Goal: Task Accomplishment & Management: Complete application form

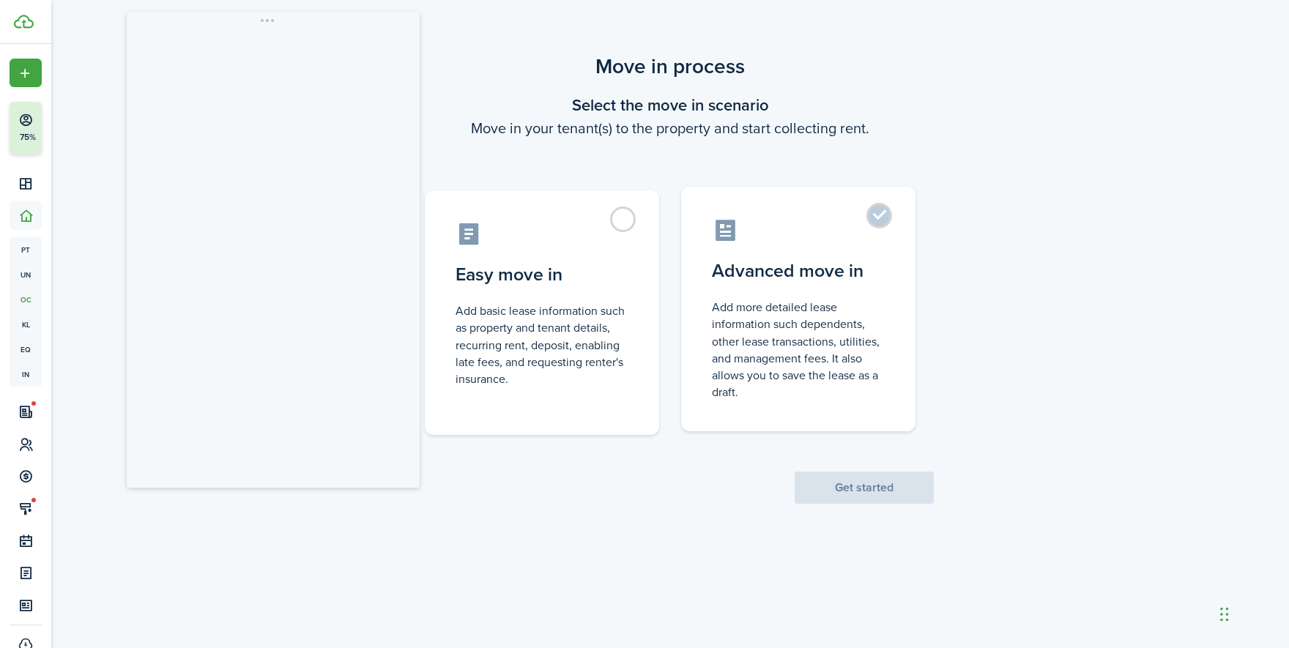
click at [772, 241] on control-radio-card-icon at bounding box center [798, 231] width 173 height 26
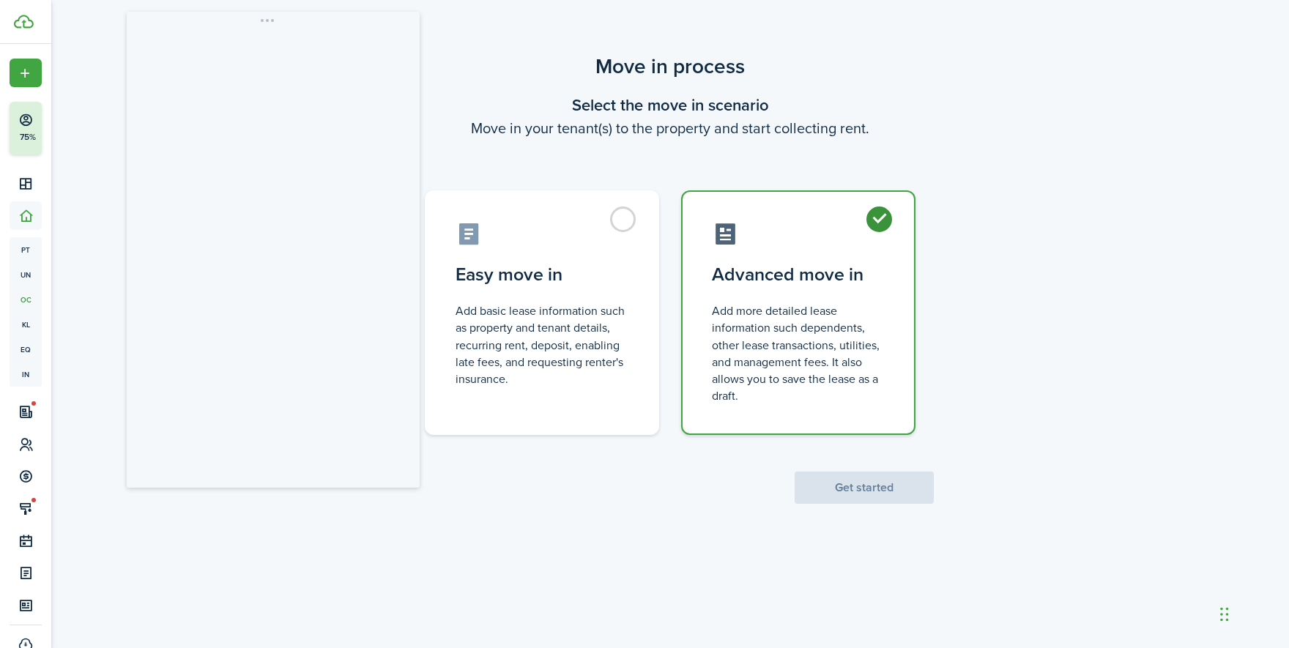
radio input "true"
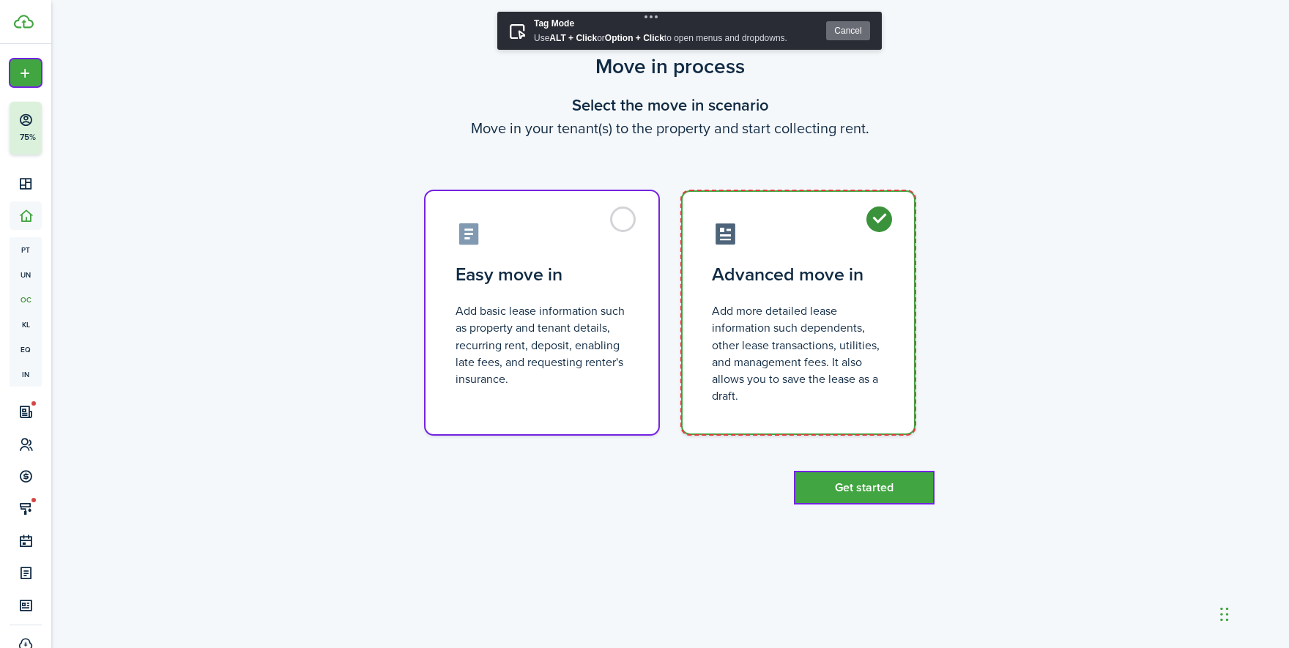
click at [900, 271] on label "Advanced move in Add more detailed lease information such dependents, other lea…" at bounding box center [798, 312] width 234 height 245
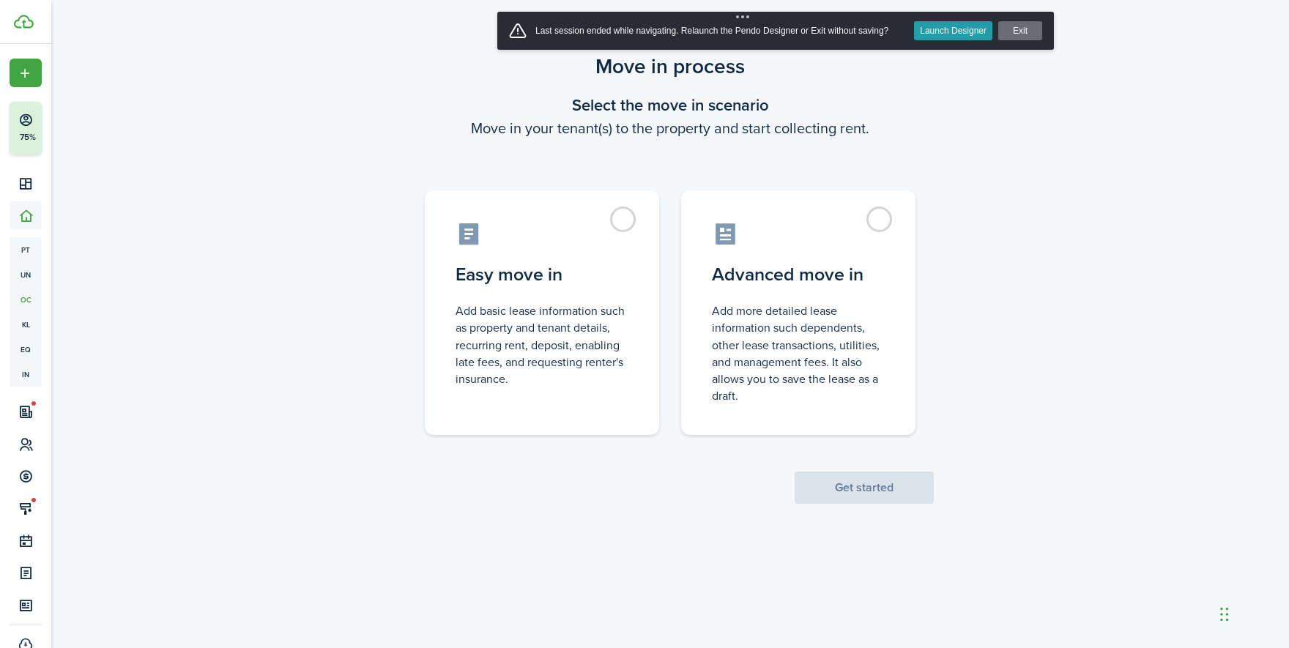
click at [934, 37] on button "Launch Designer" at bounding box center [953, 30] width 78 height 19
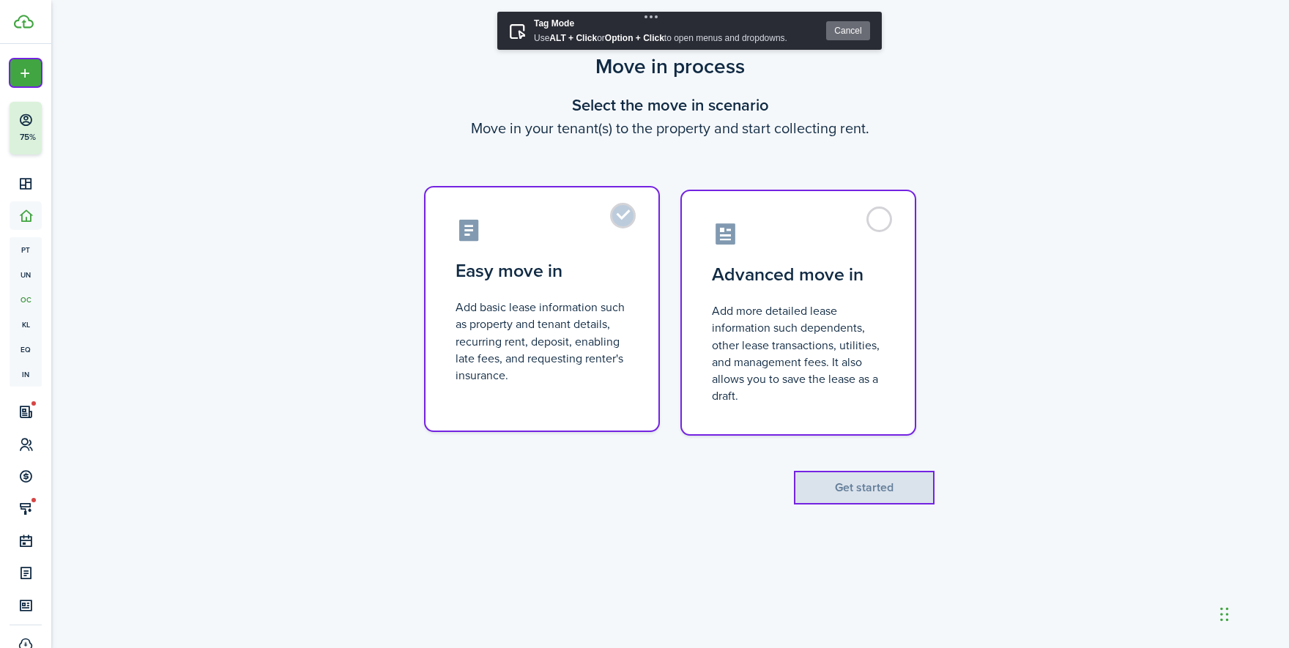
click at [435, 196] on label "Easy move in Add basic lease information such as property and tenant details, r…" at bounding box center [542, 309] width 234 height 245
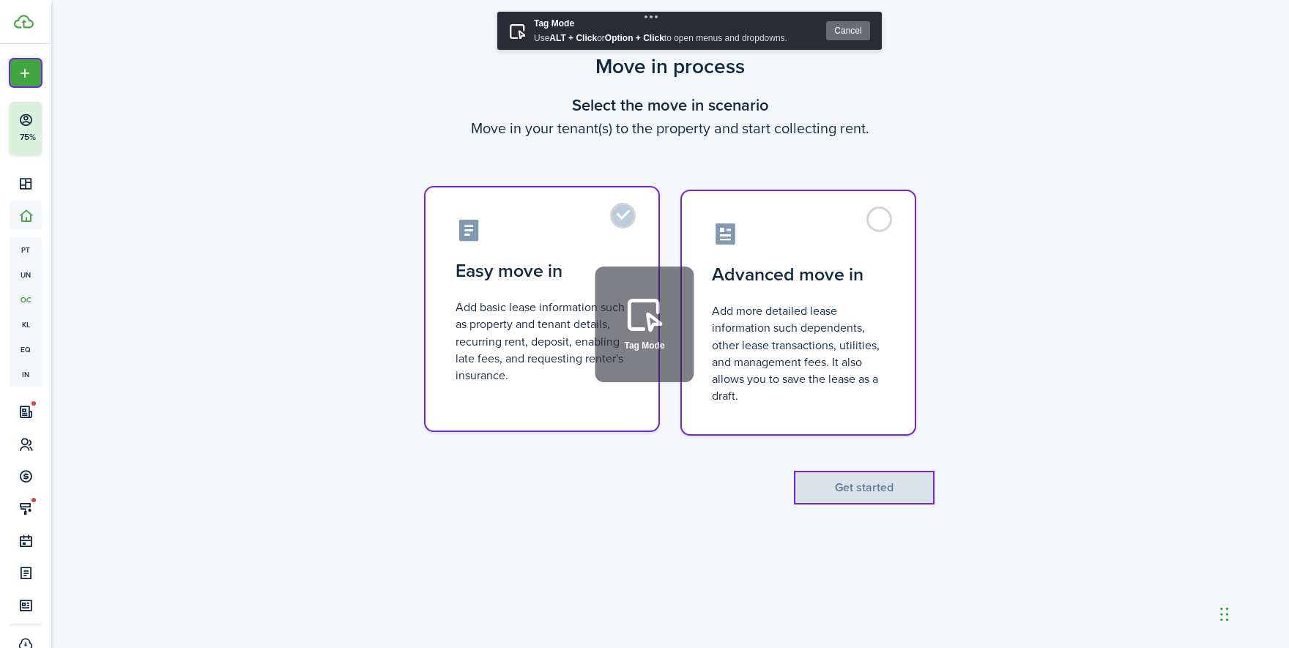
click at [480, 204] on label "Easy move in Add basic lease information such as property and tenant details, r…" at bounding box center [542, 309] width 234 height 245
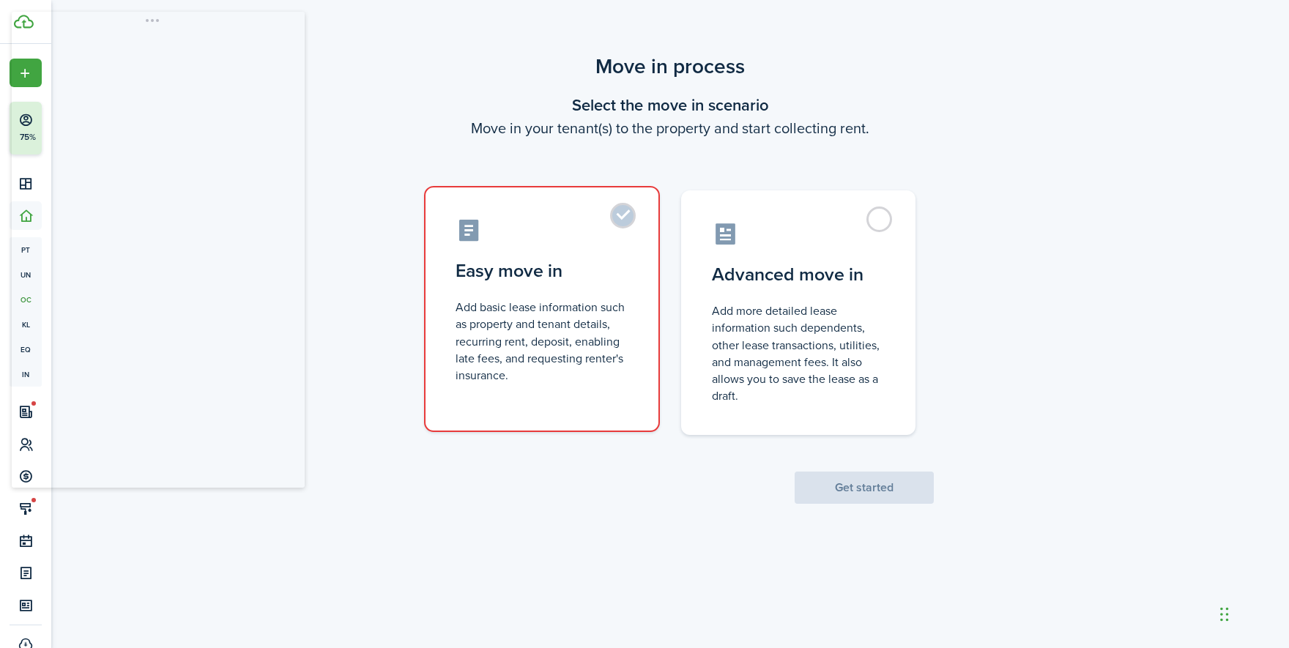
click at [623, 216] on label "Easy move in Add basic lease information such as property and tenant details, r…" at bounding box center [542, 309] width 234 height 245
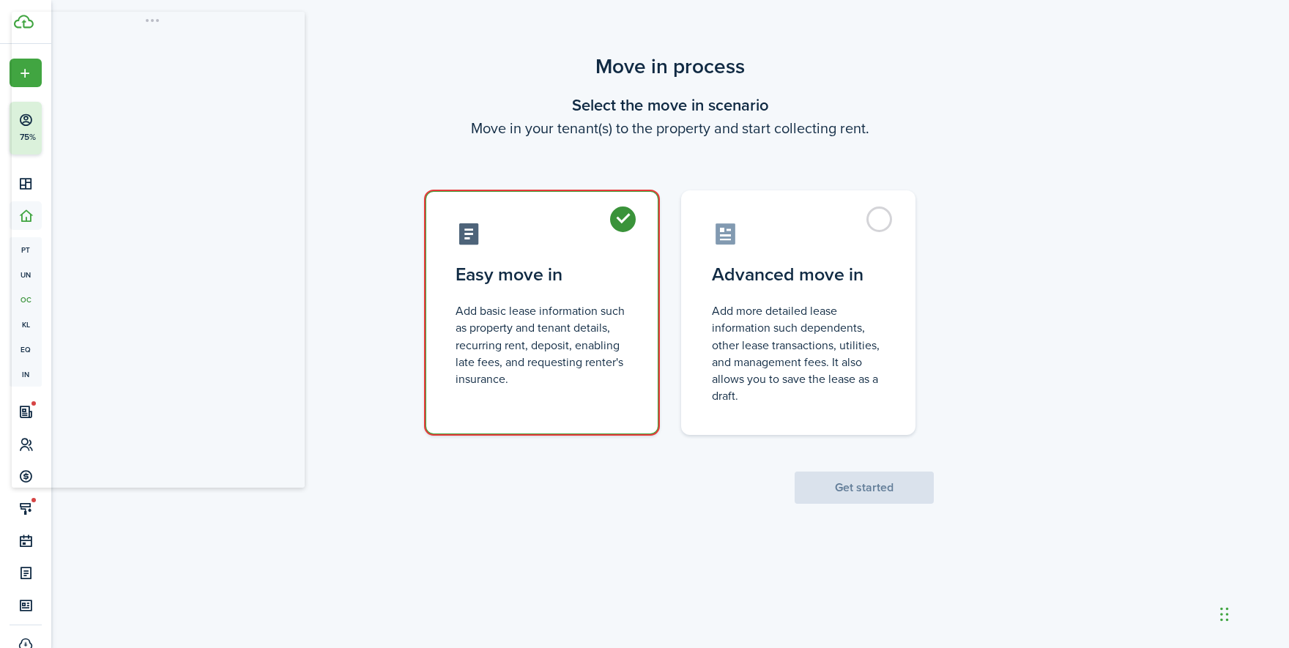
radio input "true"
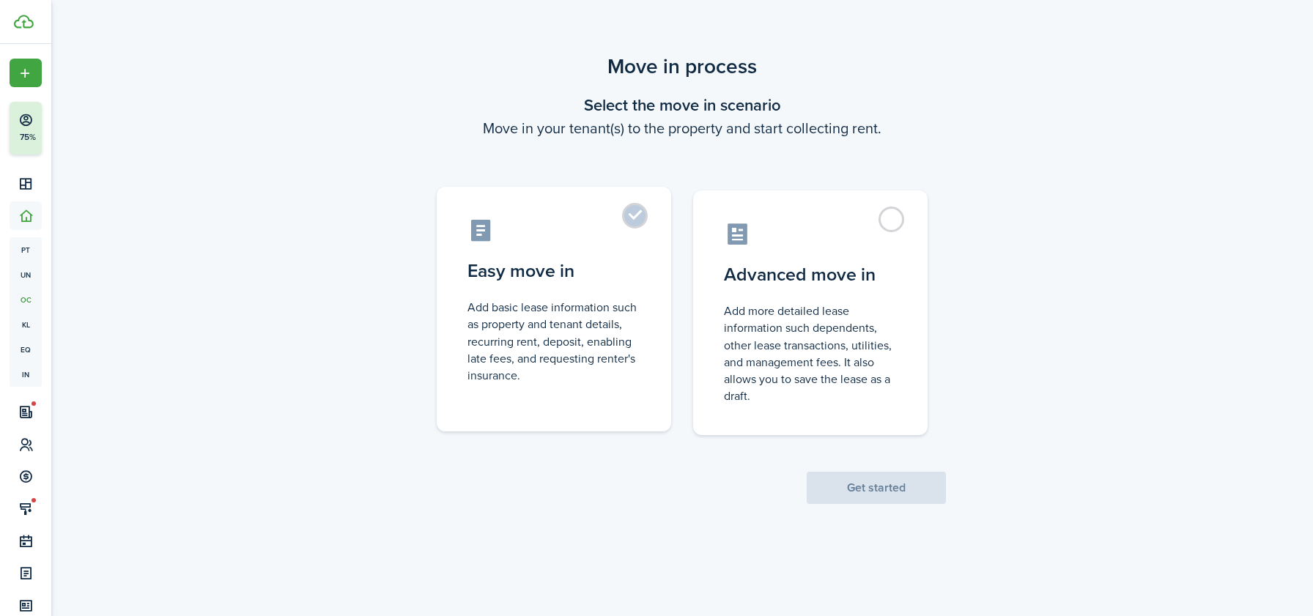
click at [629, 253] on label "Easy move in Add basic lease information such as property and tenant details, r…" at bounding box center [554, 309] width 234 height 245
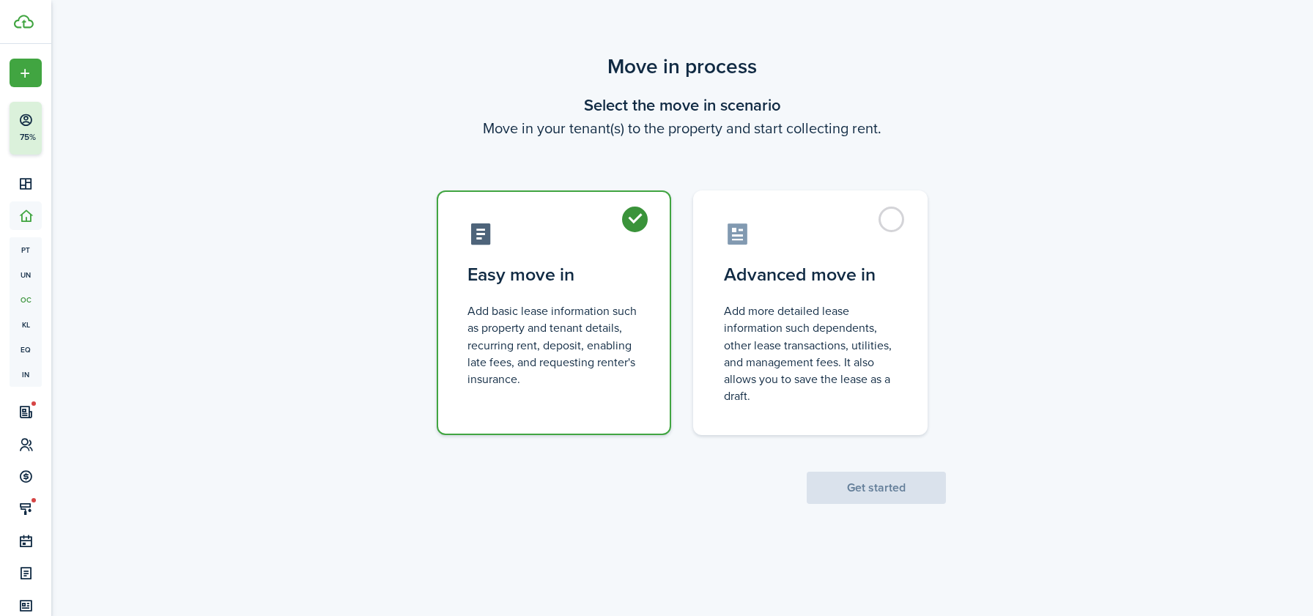
radio input "true"
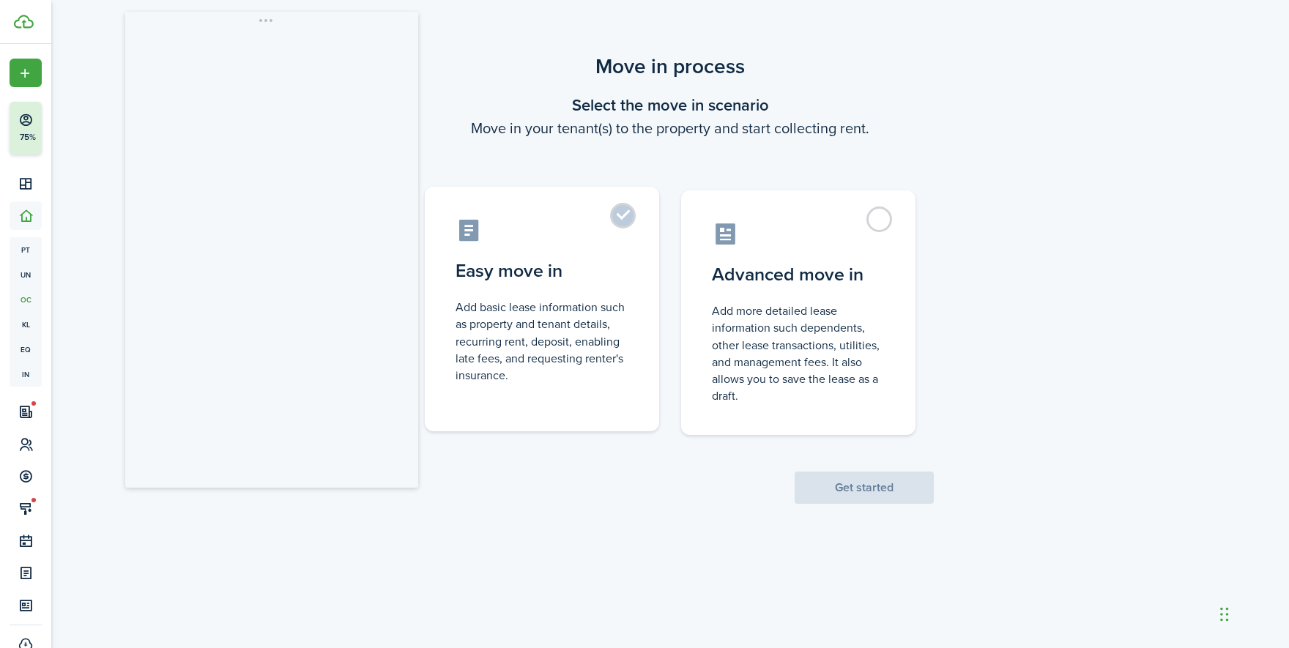
click at [621, 290] on label "Easy move in Add basic lease information such as property and tenant details, r…" at bounding box center [542, 309] width 234 height 245
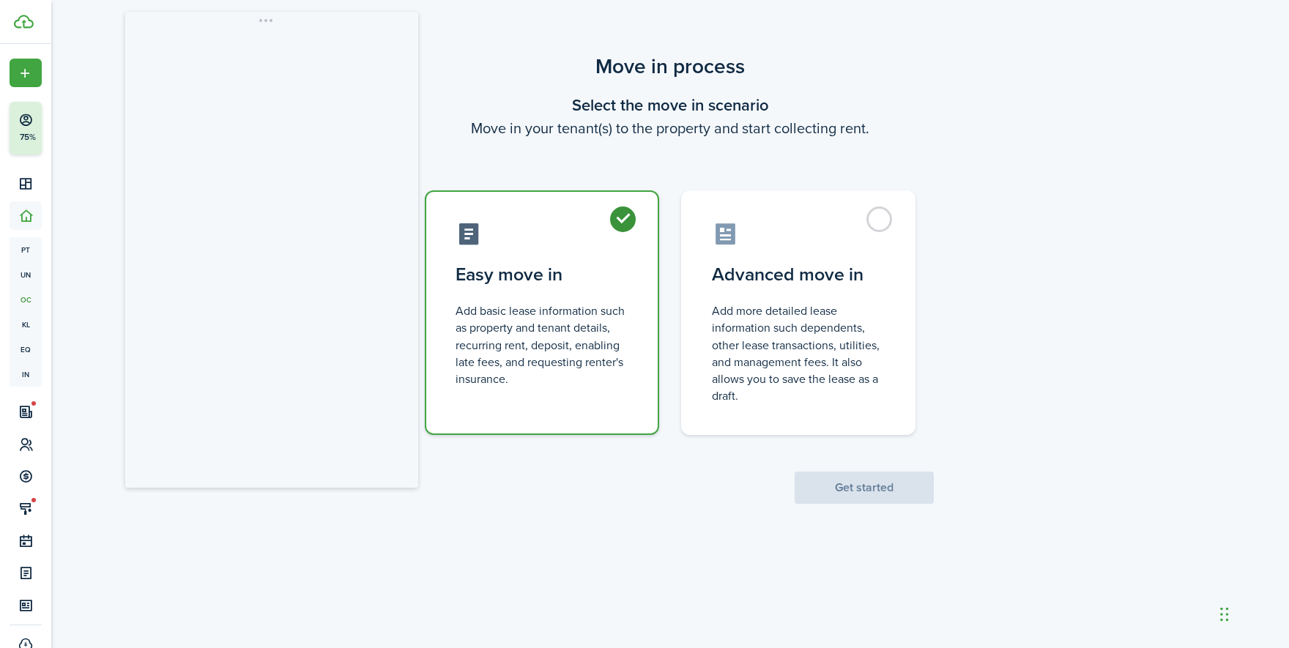
radio input "true"
click at [840, 492] on button "Get started" at bounding box center [864, 488] width 139 height 32
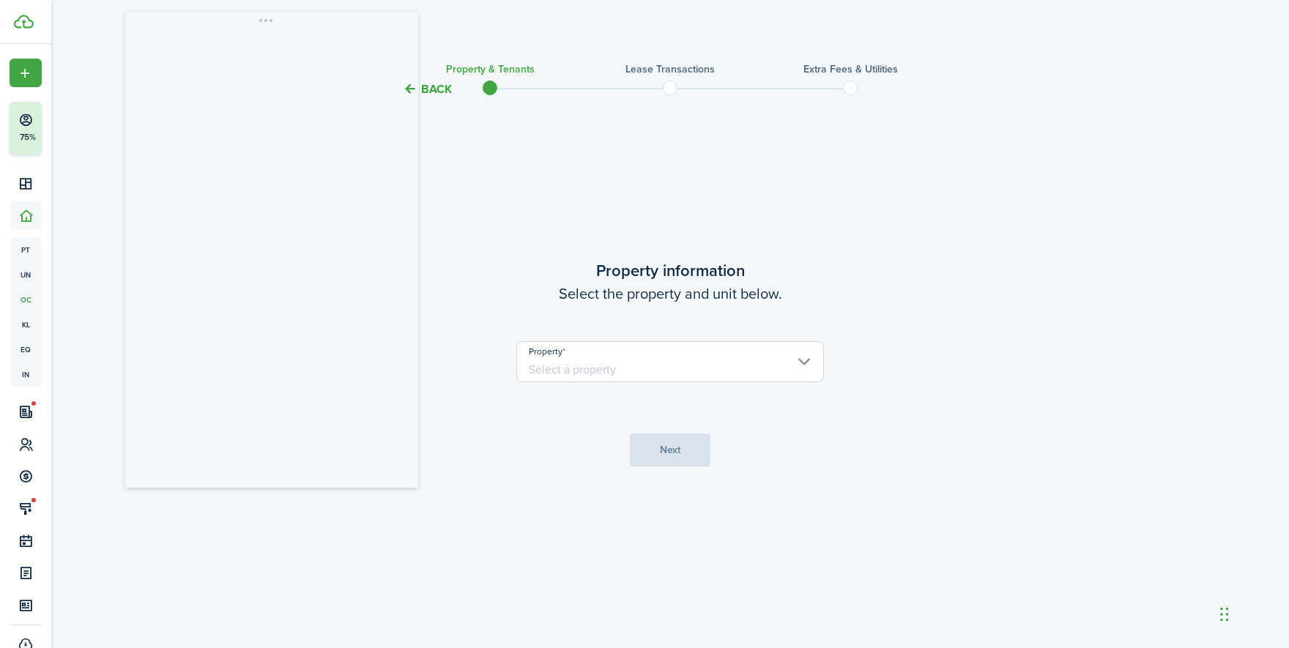
click at [658, 372] on input "Property" at bounding box center [671, 361] width 308 height 41
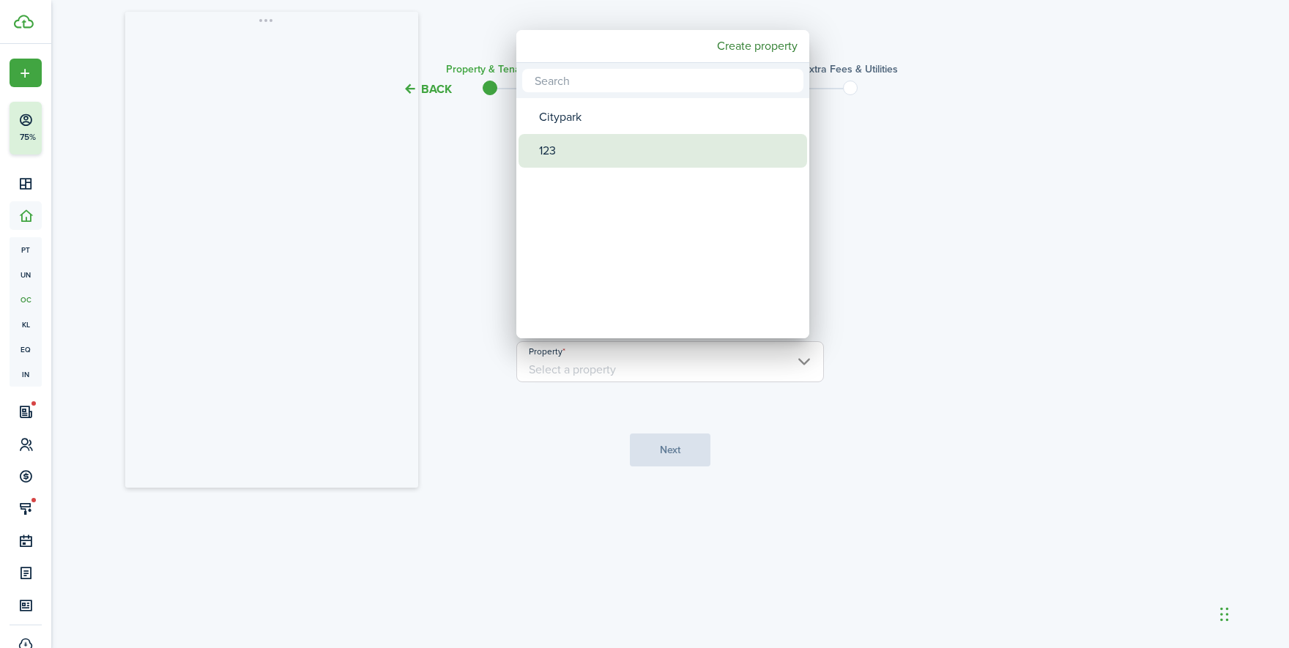
click at [595, 152] on div "123" at bounding box center [668, 151] width 259 height 34
type input "123"
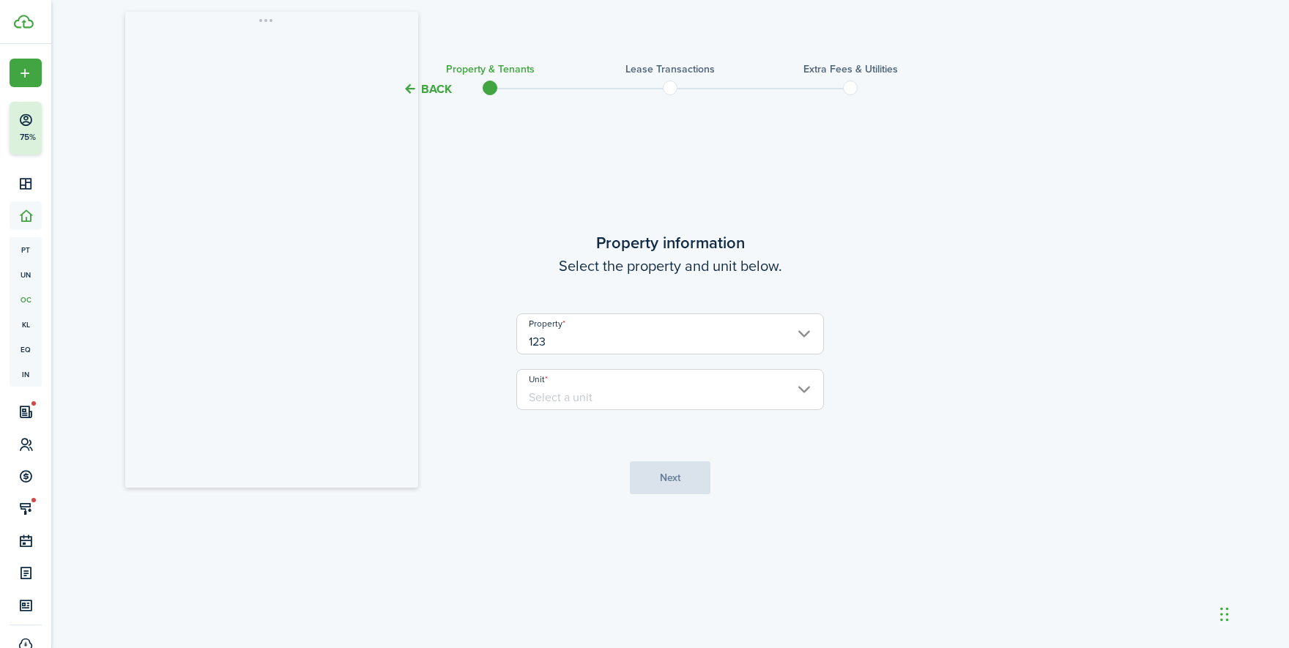
click at [644, 386] on input "Unit" at bounding box center [671, 389] width 308 height 41
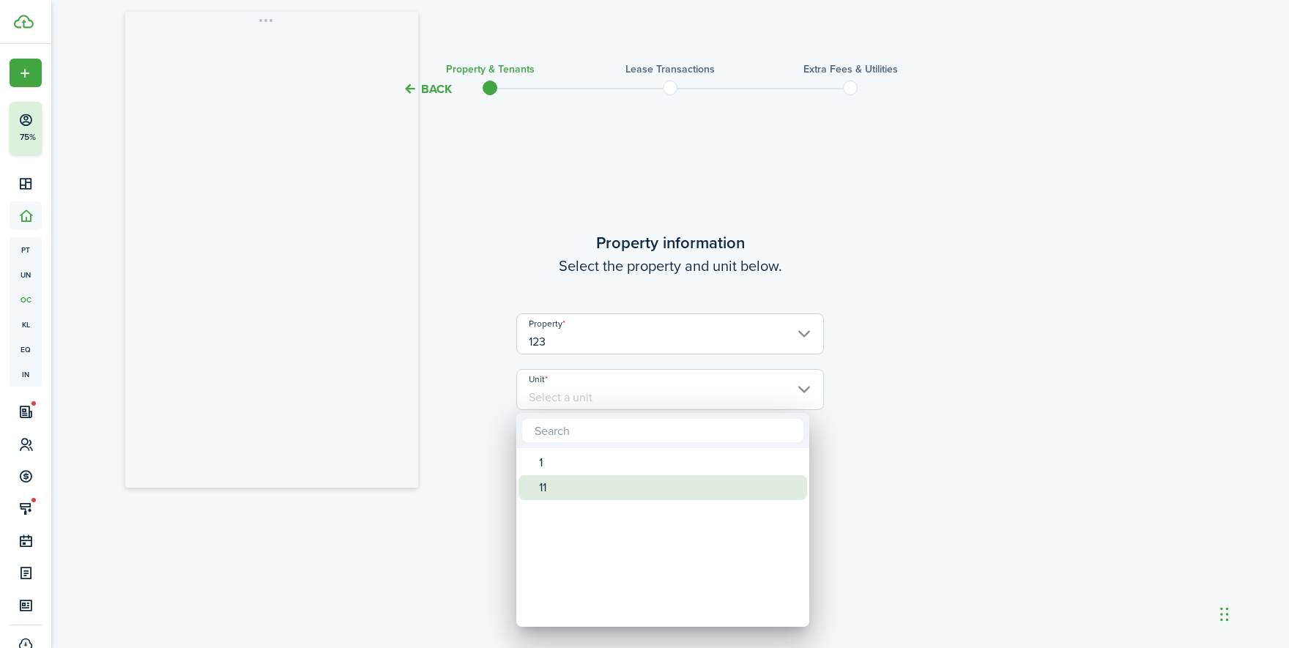
click at [602, 481] on div "11" at bounding box center [668, 487] width 259 height 25
type input "11"
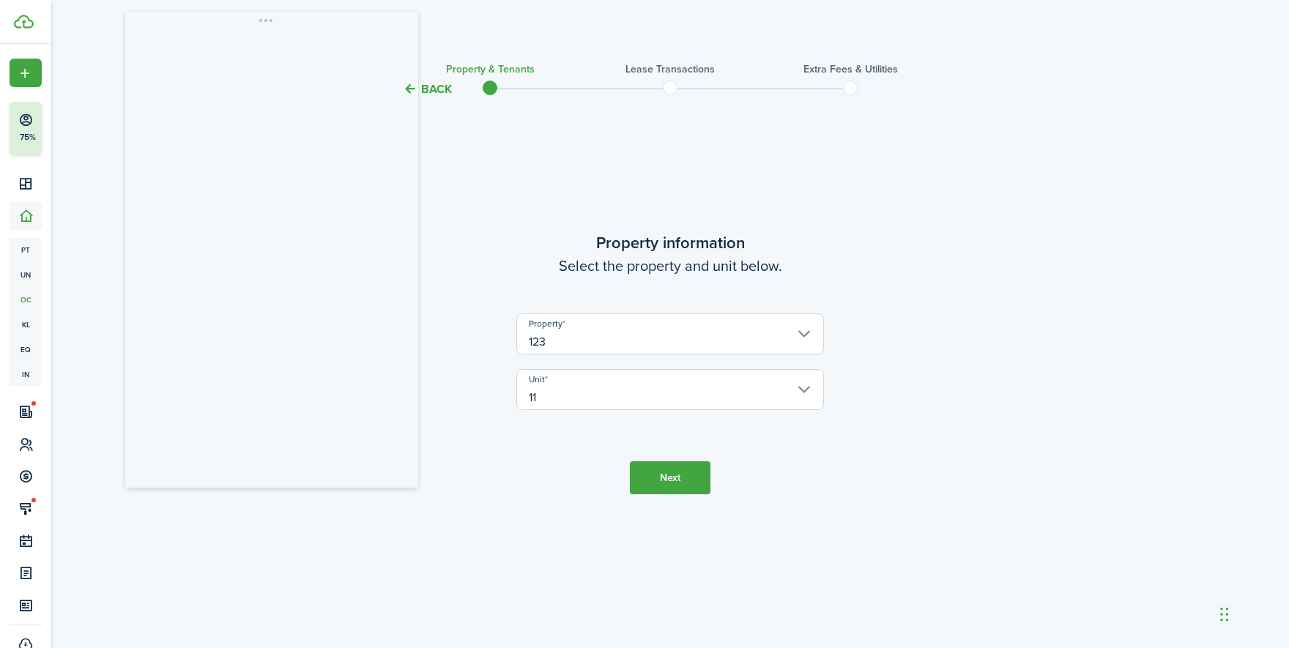
click at [651, 482] on button "Next" at bounding box center [670, 478] width 81 height 33
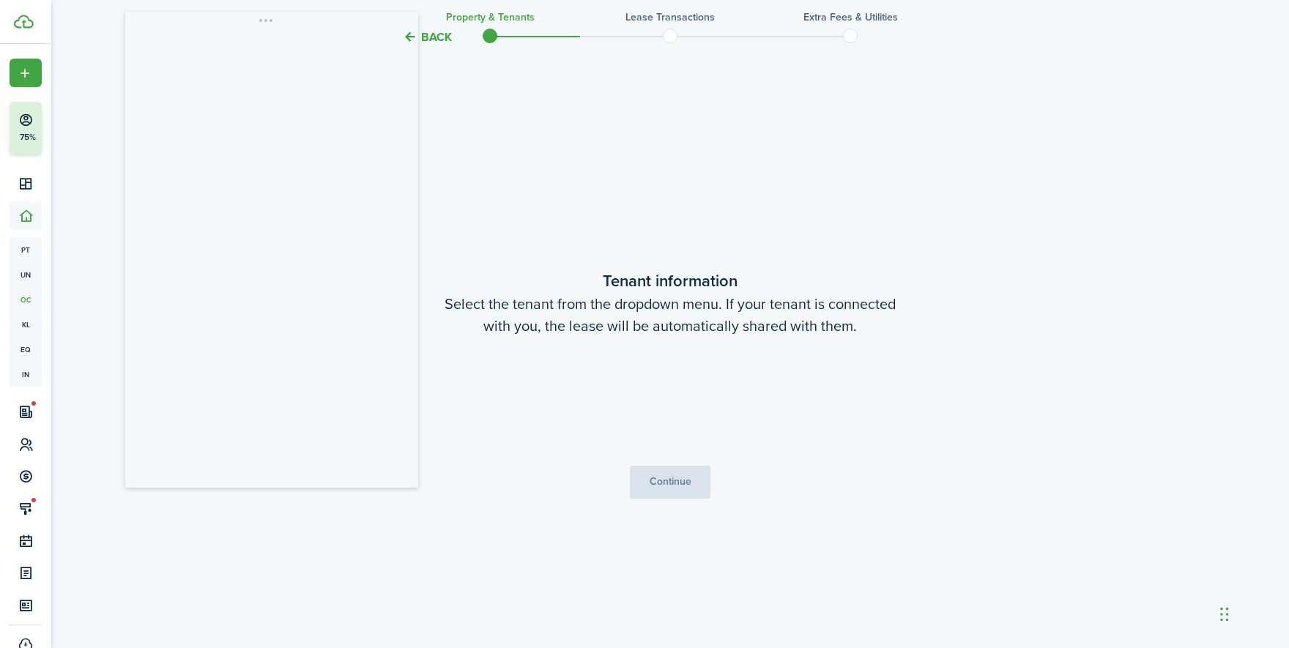
scroll to position [550, 0]
click at [665, 474] on button "Continue" at bounding box center [670, 481] width 81 height 33
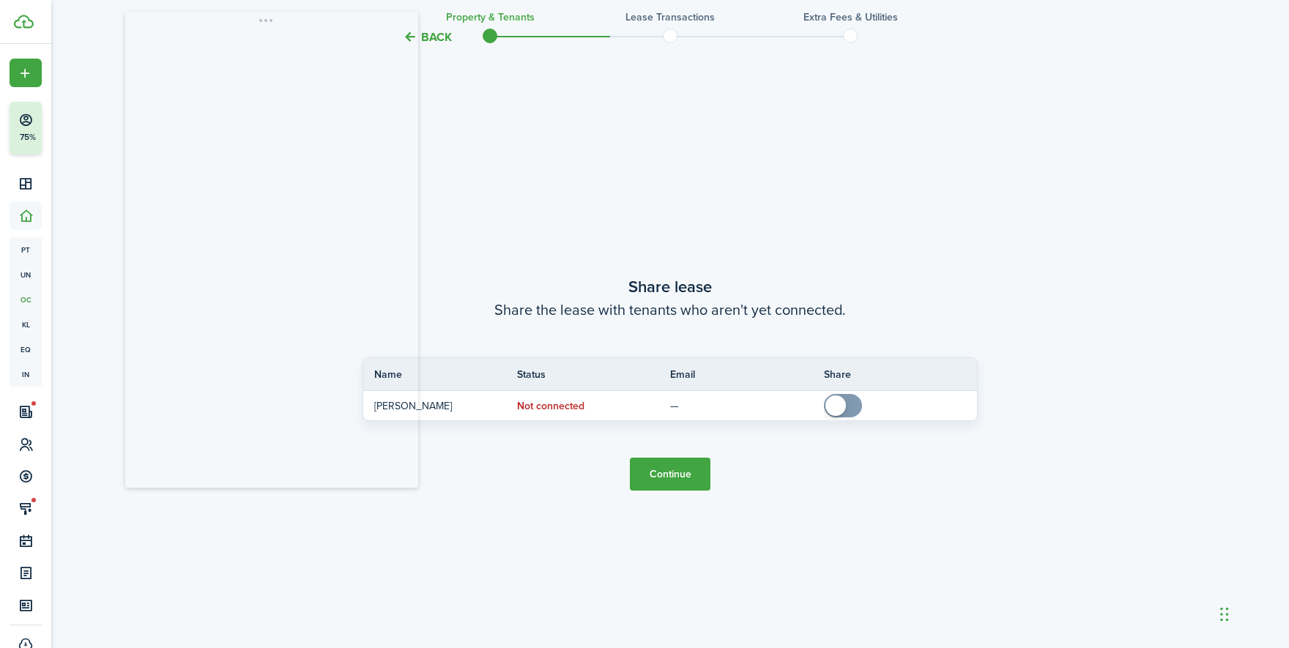
scroll to position [1199, 0]
click at [670, 472] on button "Continue" at bounding box center [670, 473] width 81 height 33
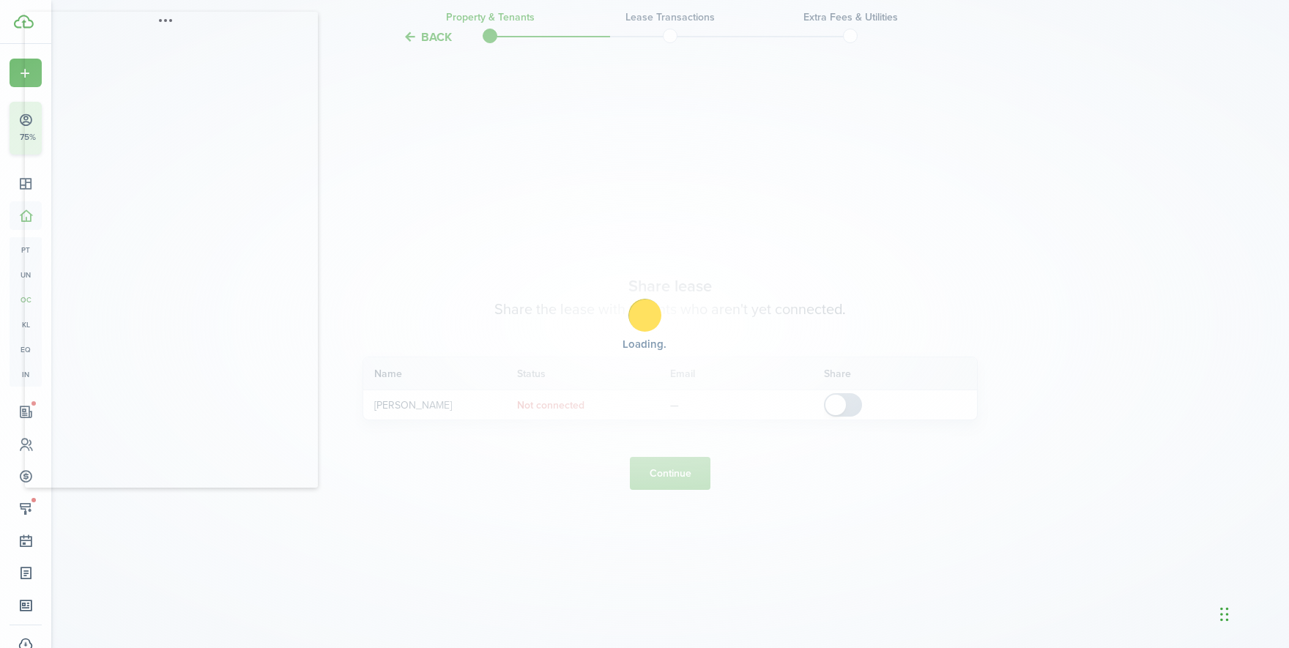
drag, startPoint x: 358, startPoint y: 35, endPoint x: 257, endPoint y: 35, distance: 100.4
click at [257, 35] on div at bounding box center [165, 32] width 234 height 41
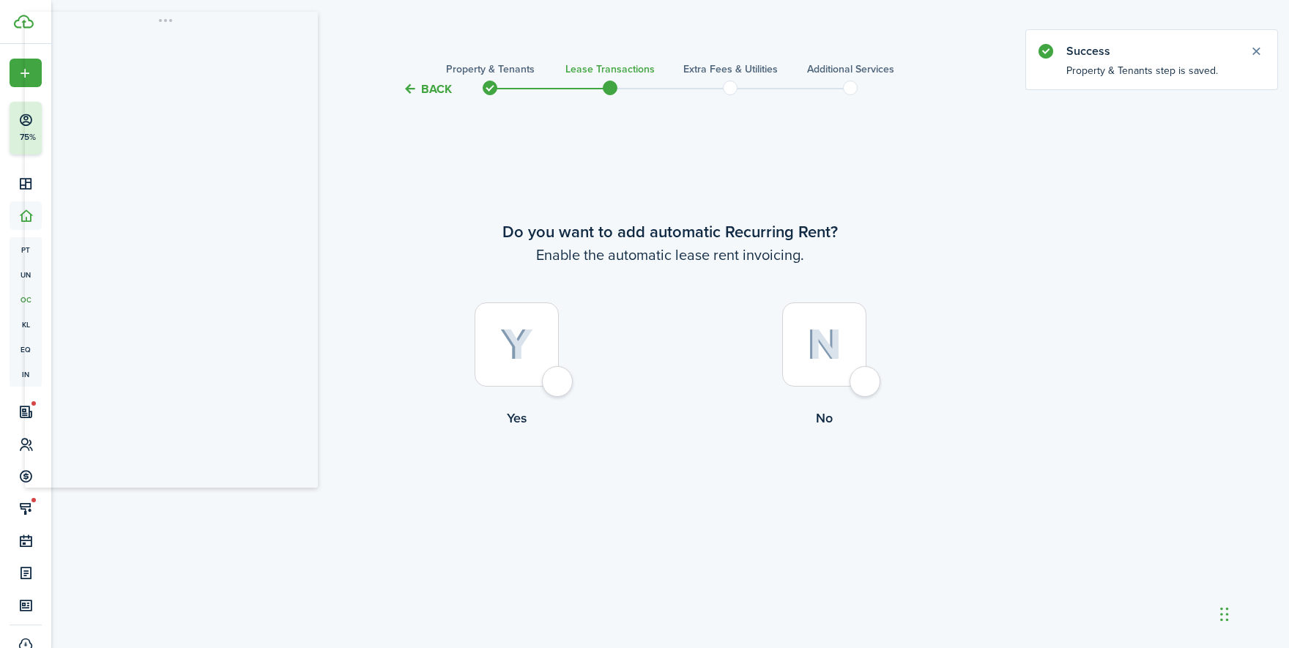
click at [867, 387] on div at bounding box center [824, 345] width 84 height 84
radio input "true"
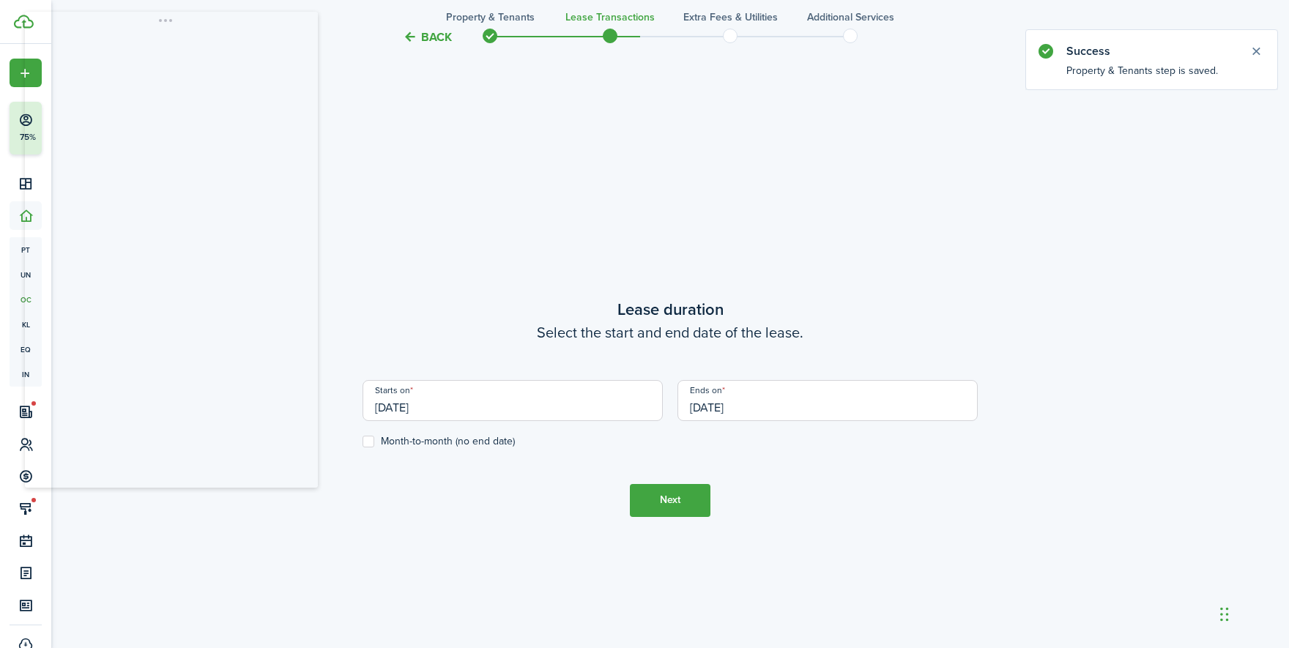
scroll to position [550, 0]
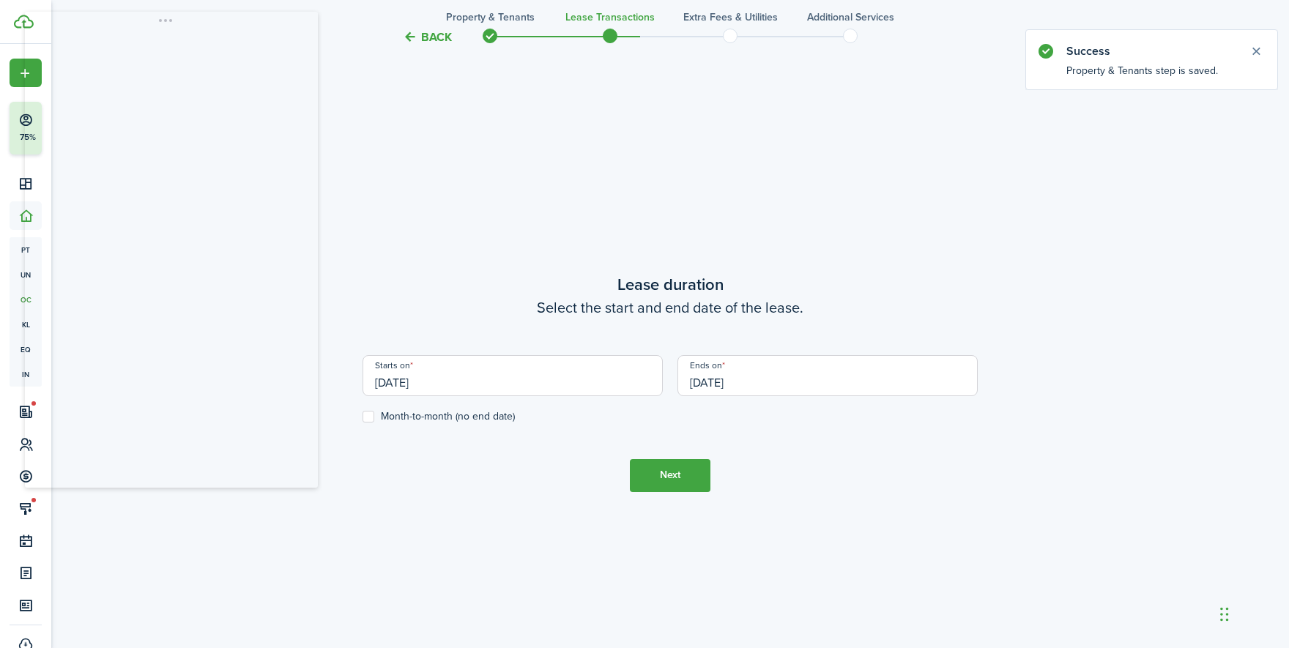
click at [663, 473] on button "Next" at bounding box center [670, 475] width 81 height 33
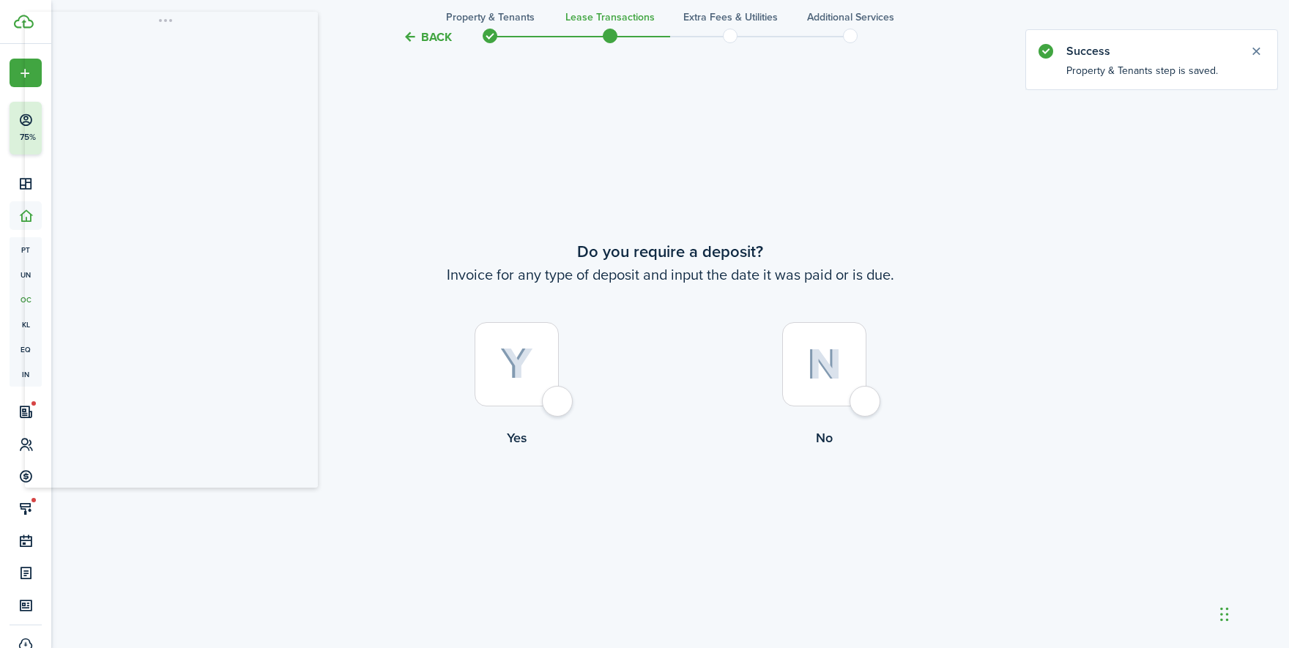
click at [859, 396] on div at bounding box center [824, 364] width 84 height 84
radio input "true"
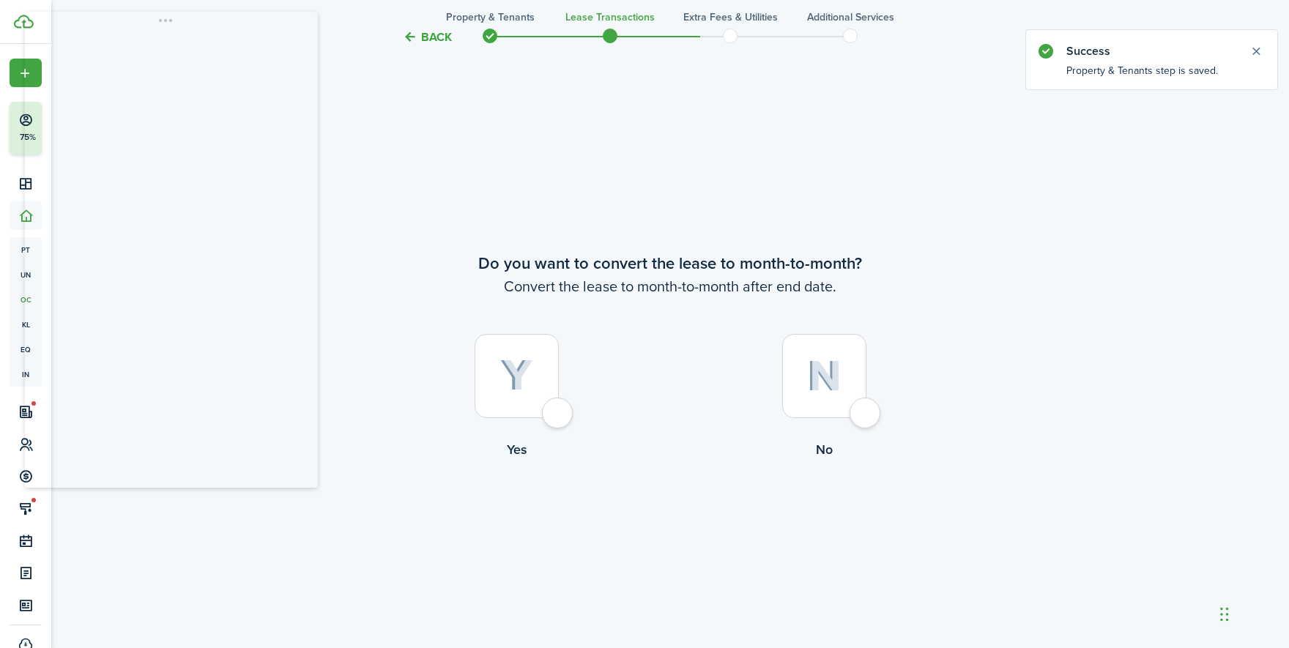
scroll to position [1847, 0]
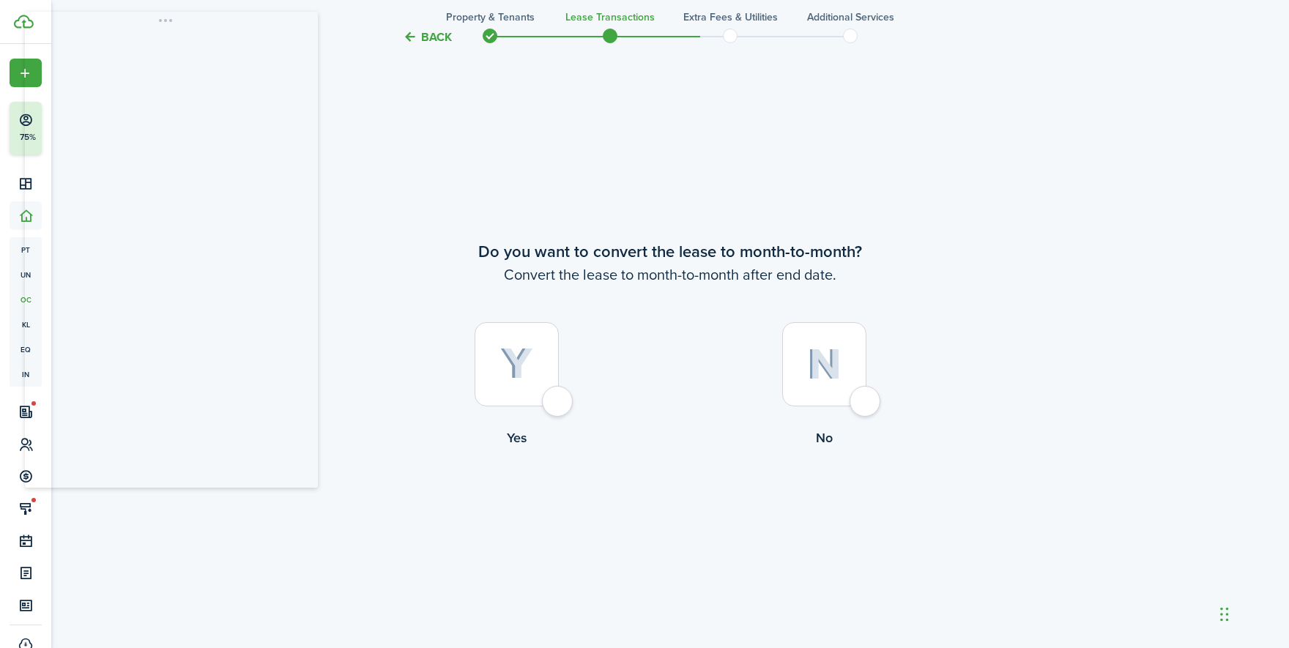
click at [867, 400] on div at bounding box center [824, 364] width 84 height 84
radio input "true"
click at [659, 508] on button "Continue" at bounding box center [670, 508] width 81 height 33
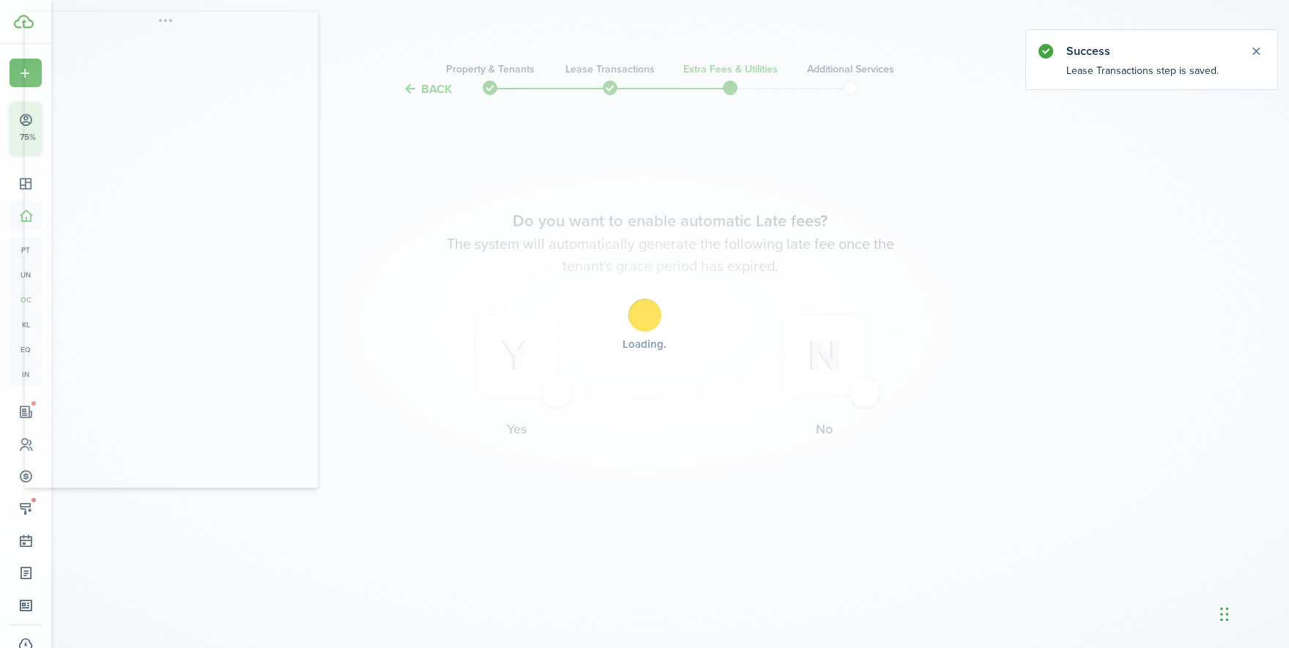
scroll to position [0, 0]
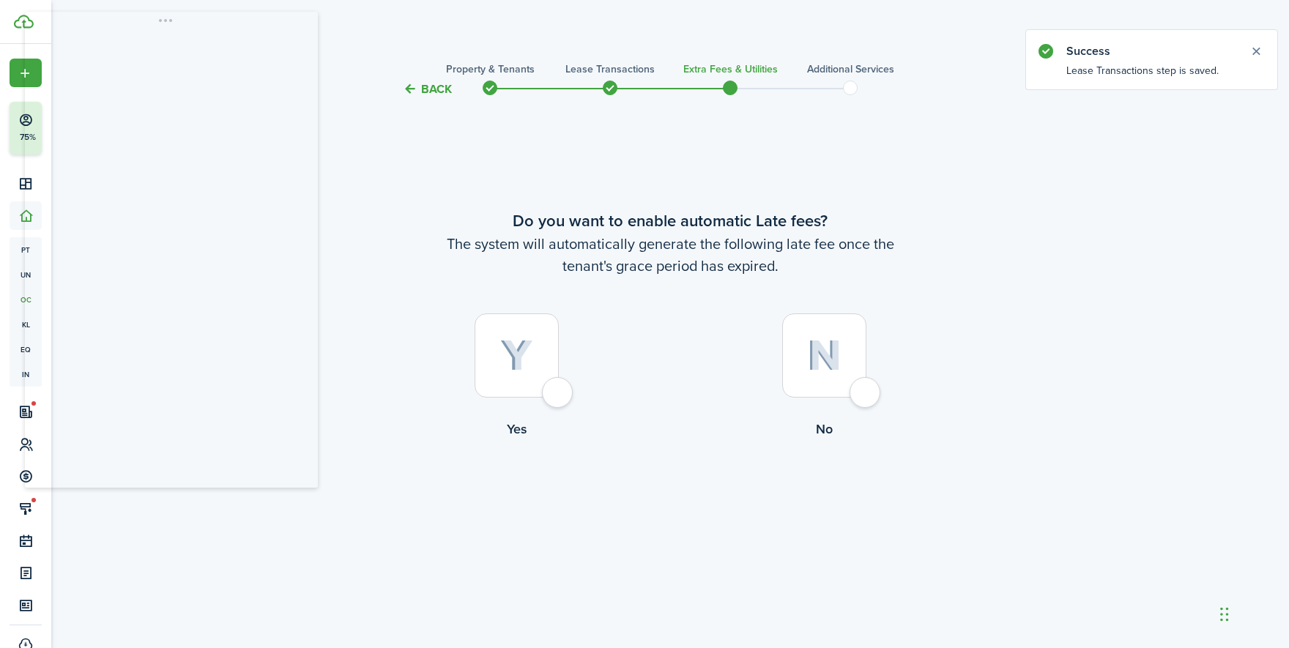
click at [855, 395] on div at bounding box center [824, 356] width 84 height 84
radio input "true"
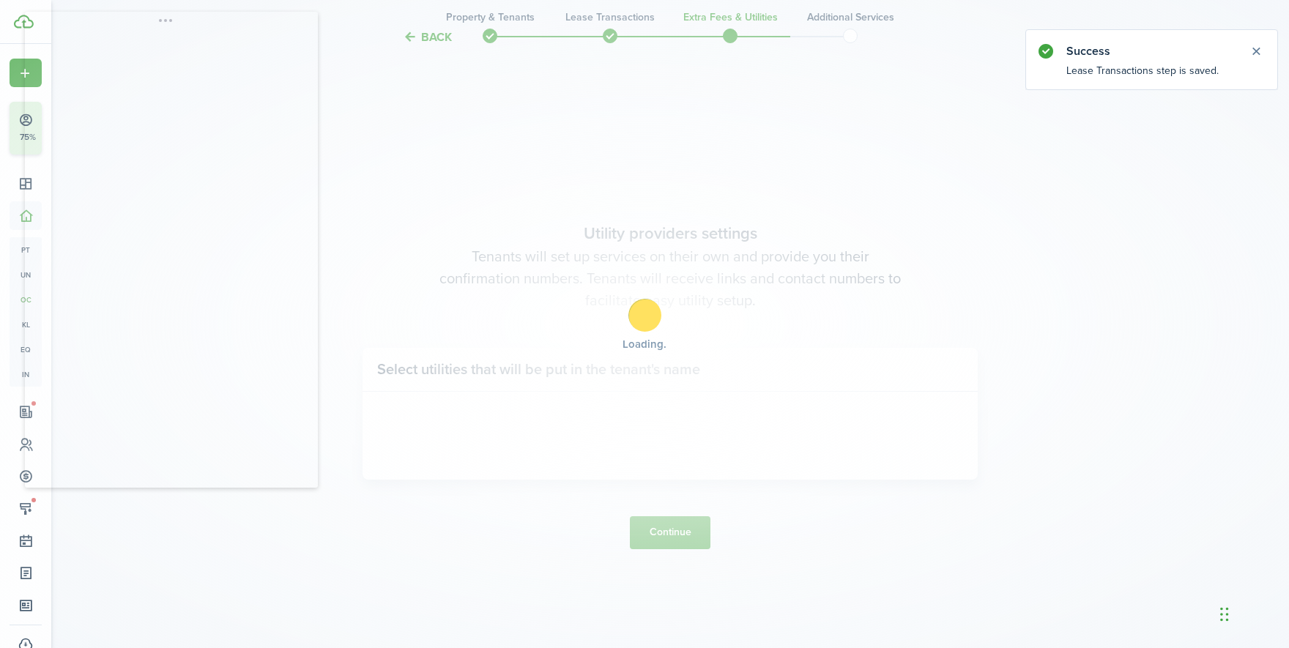
scroll to position [550, 0]
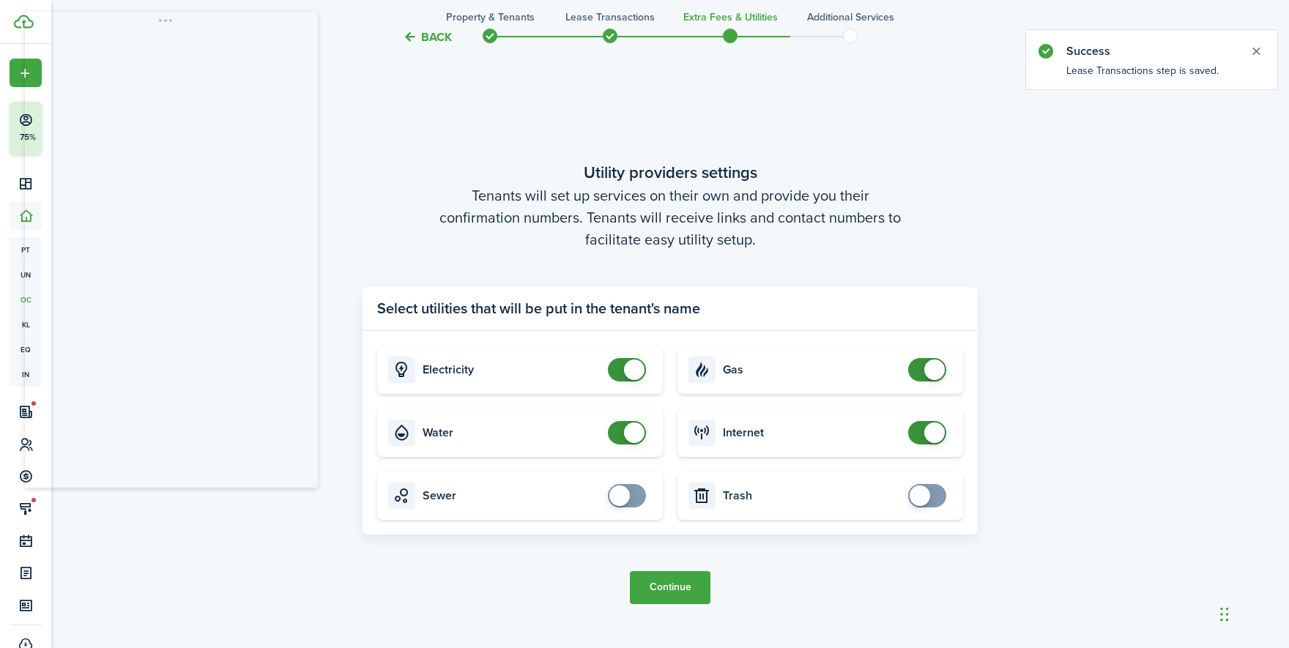
checkbox input "false"
click at [623, 369] on span at bounding box center [627, 369] width 15 height 23
checkbox input "false"
click at [627, 434] on span at bounding box center [634, 433] width 21 height 21
checkbox input "false"
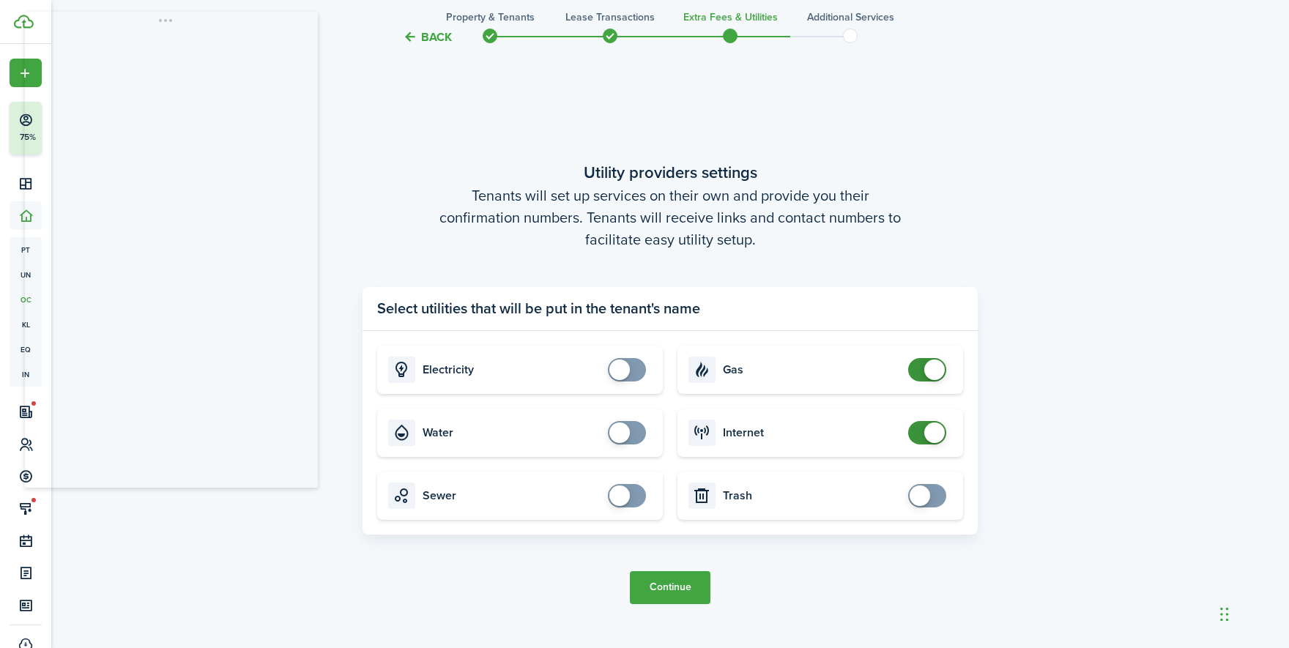
click at [929, 371] on span at bounding box center [935, 370] width 21 height 21
checkbox input "false"
click at [923, 434] on span at bounding box center [927, 432] width 15 height 23
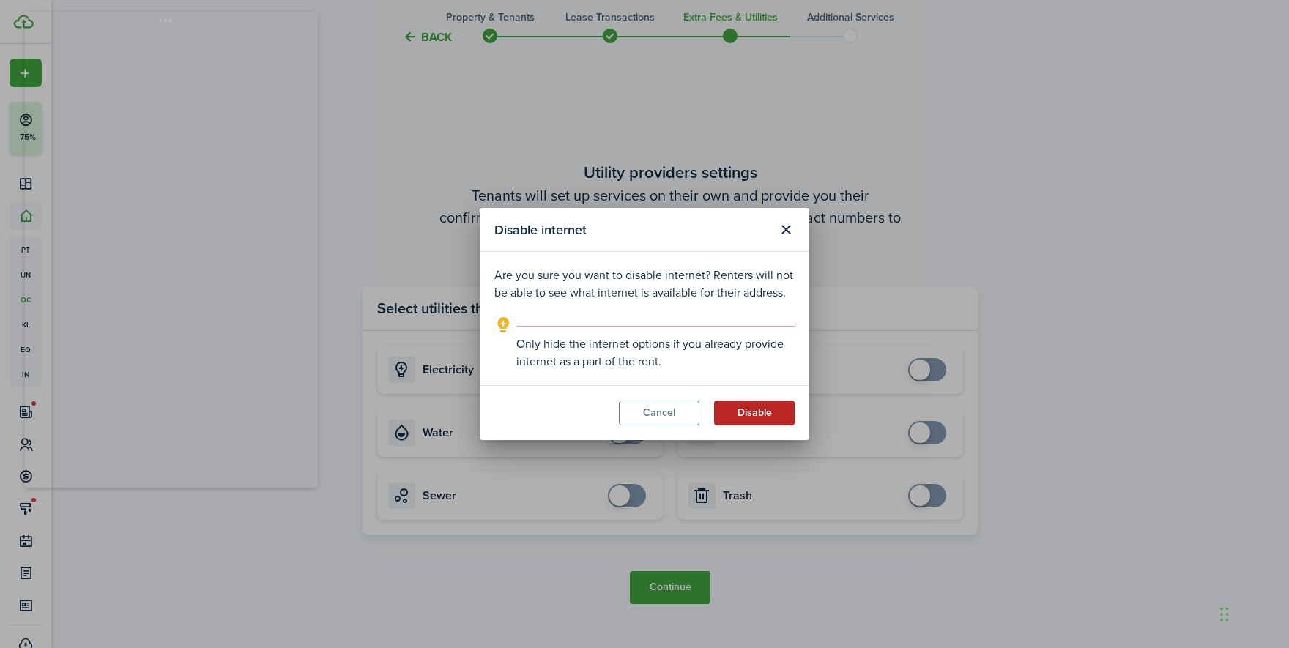
click at [752, 407] on button "Disable" at bounding box center [754, 413] width 81 height 25
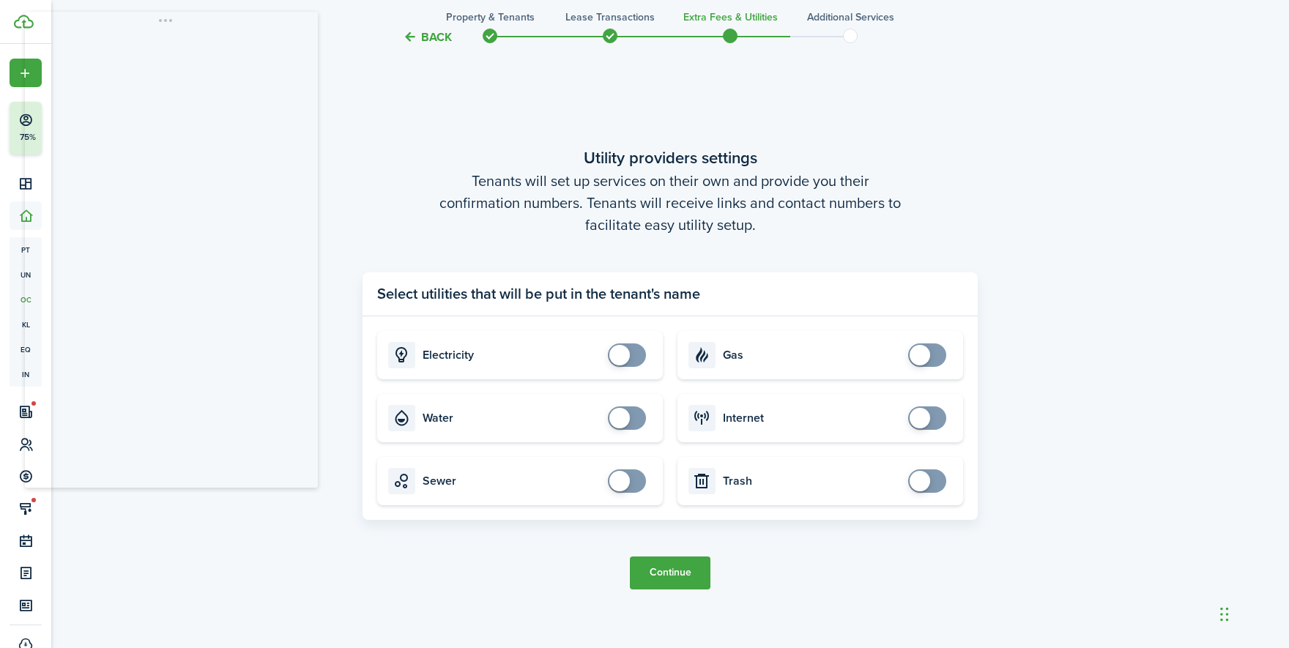
scroll to position [566, 0]
click at [665, 569] on button "Continue" at bounding box center [670, 571] width 81 height 33
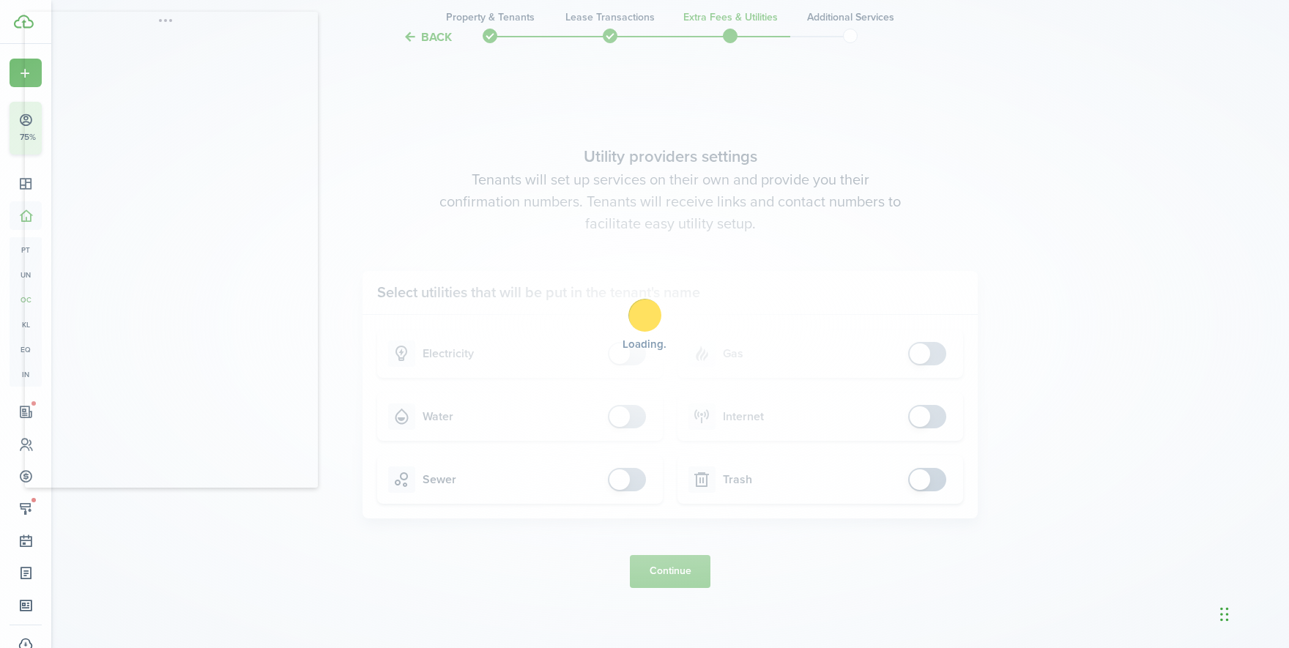
scroll to position [0, 0]
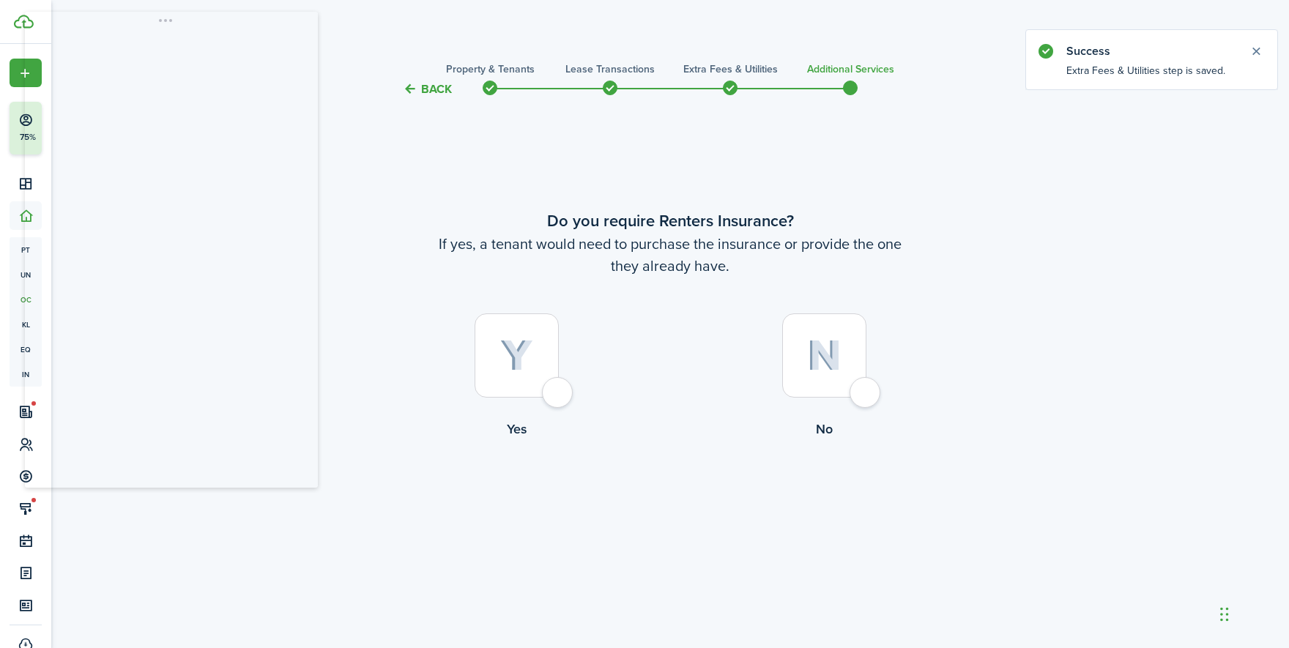
click at [858, 396] on div at bounding box center [824, 356] width 84 height 84
radio input "true"
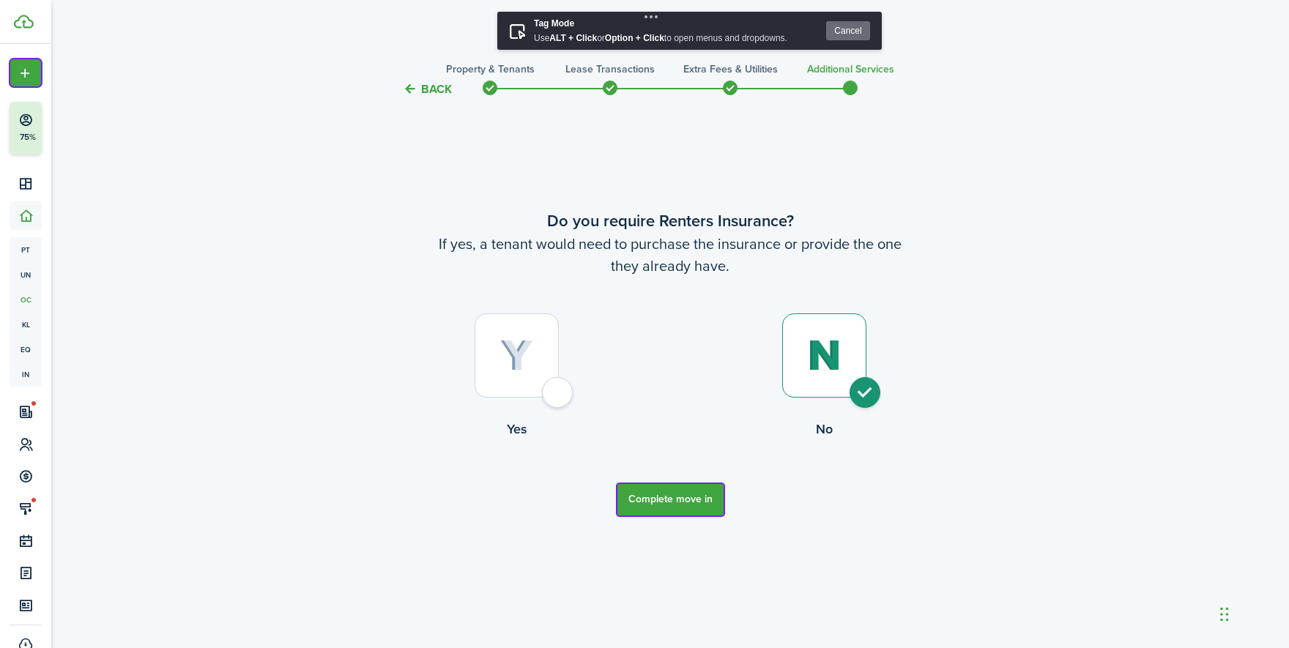
click at [632, 511] on button "Complete move in" at bounding box center [671, 500] width 108 height 33
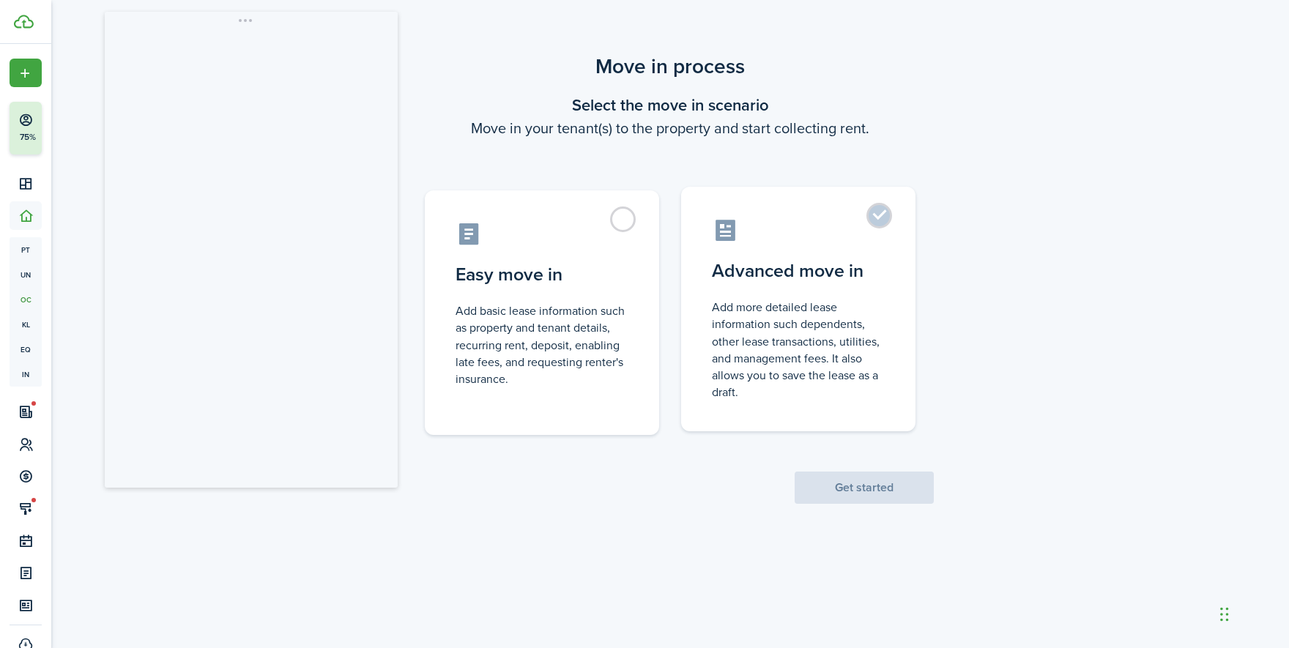
click at [821, 284] on label "Advanced move in Add more detailed lease information such dependents, other lea…" at bounding box center [798, 309] width 234 height 245
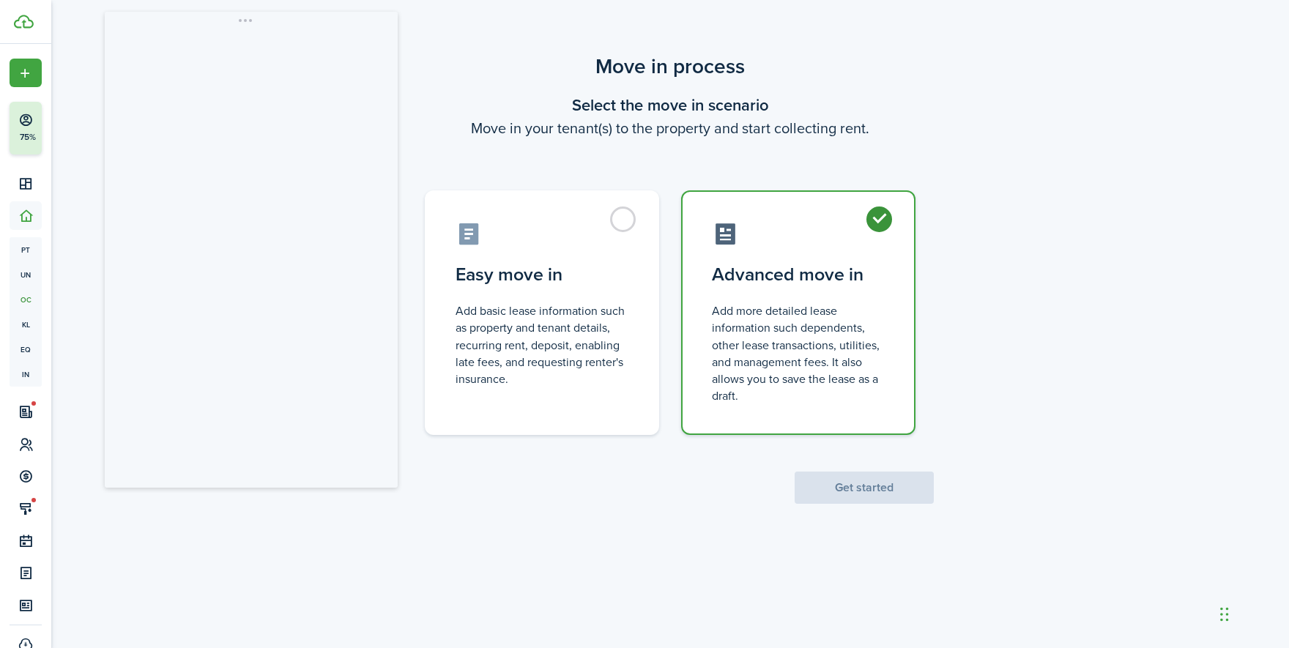
radio input "true"
click at [853, 492] on button "Get started" at bounding box center [864, 488] width 139 height 32
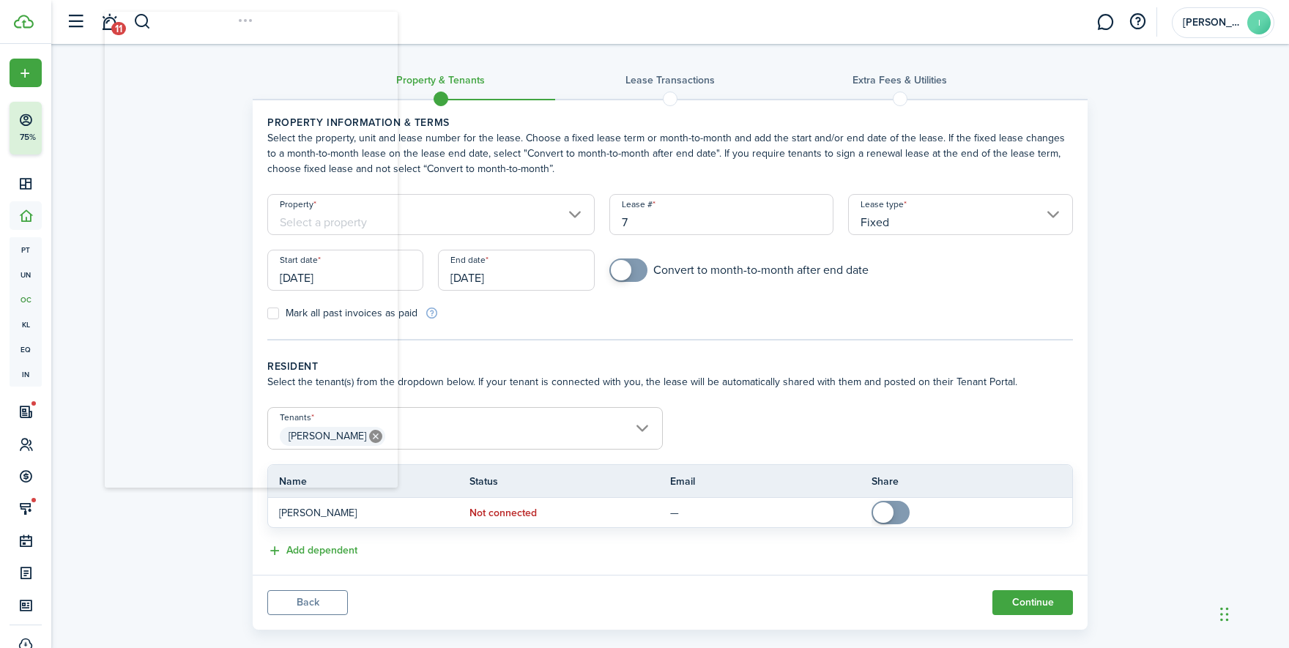
scroll to position [22, 0]
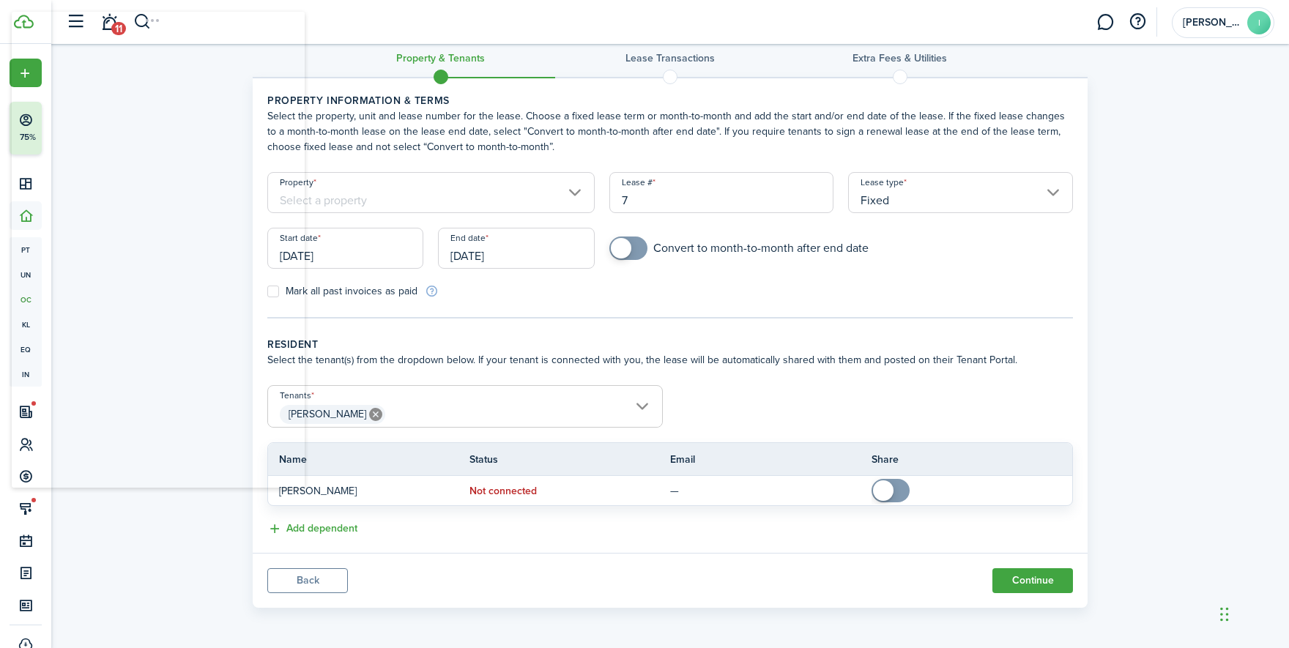
drag, startPoint x: 327, startPoint y: 40, endPoint x: 226, endPoint y: 39, distance: 101.1
click at [226, 39] on body "Create New Finish Account Setup 75% Dashboard Portfolio pt Properties un Units …" at bounding box center [644, 302] width 1289 height 648
click at [410, 195] on input "Property" at bounding box center [430, 192] width 327 height 41
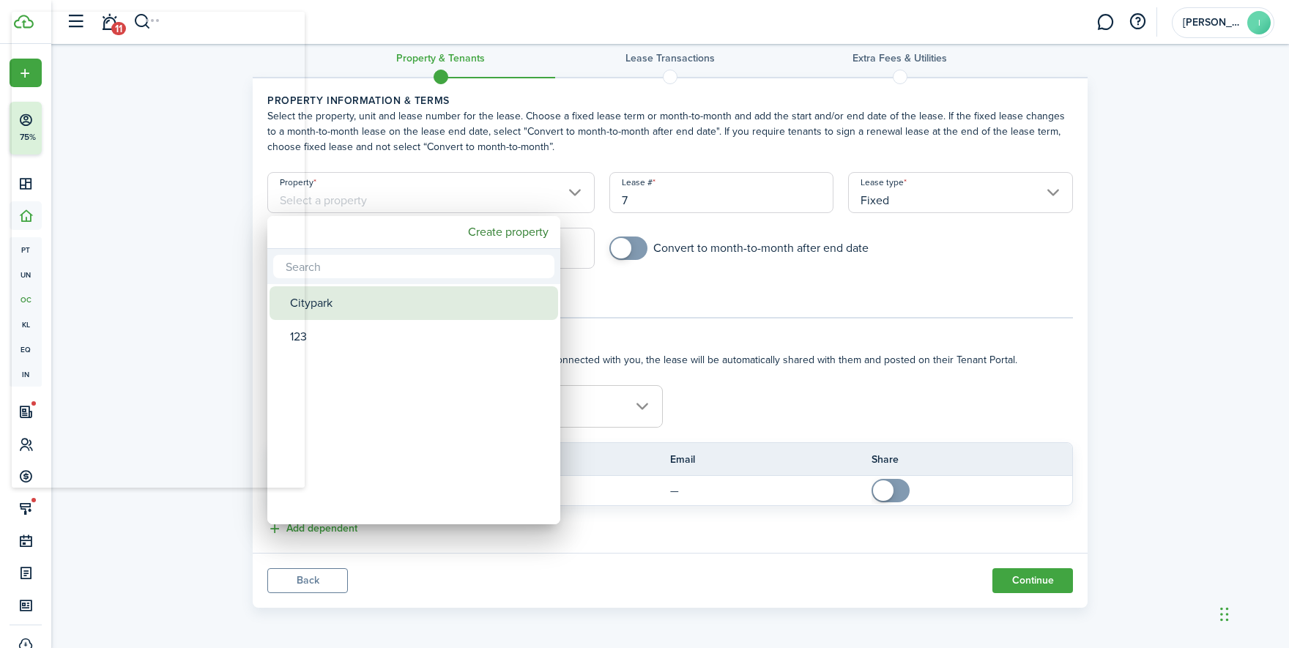
click at [381, 296] on div "Citypark" at bounding box center [419, 303] width 259 height 34
type input "Citypark"
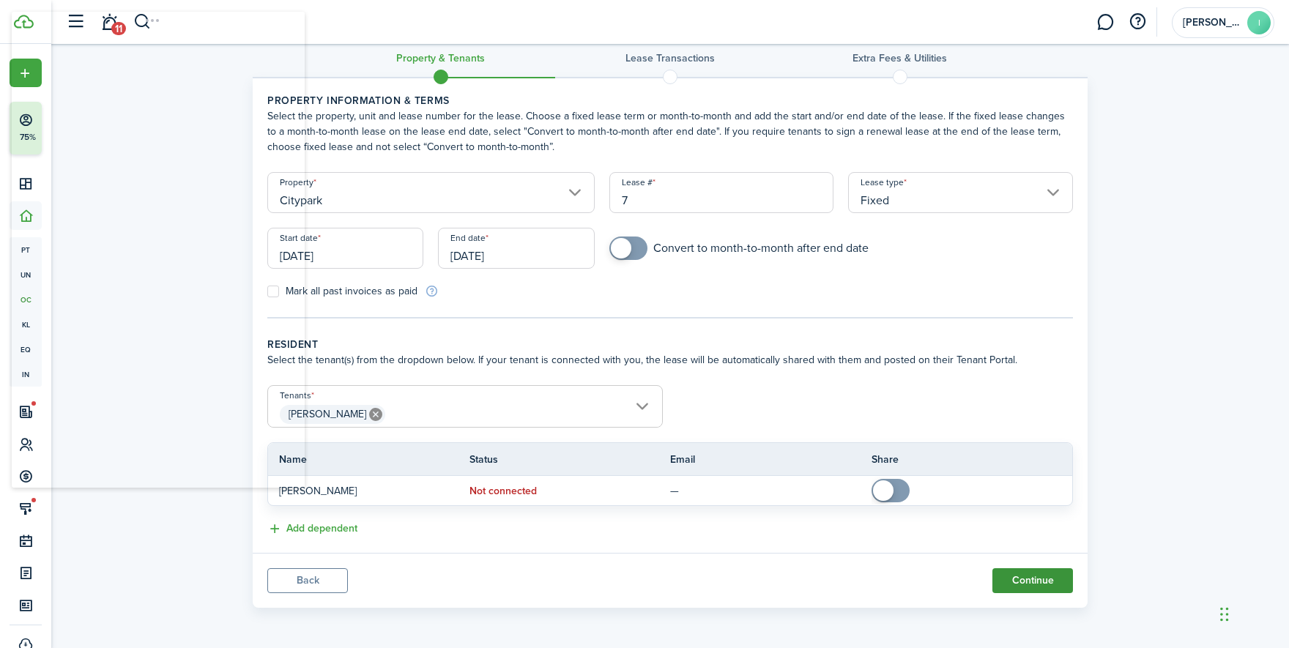
click at [1010, 578] on button "Continue" at bounding box center [1033, 581] width 81 height 25
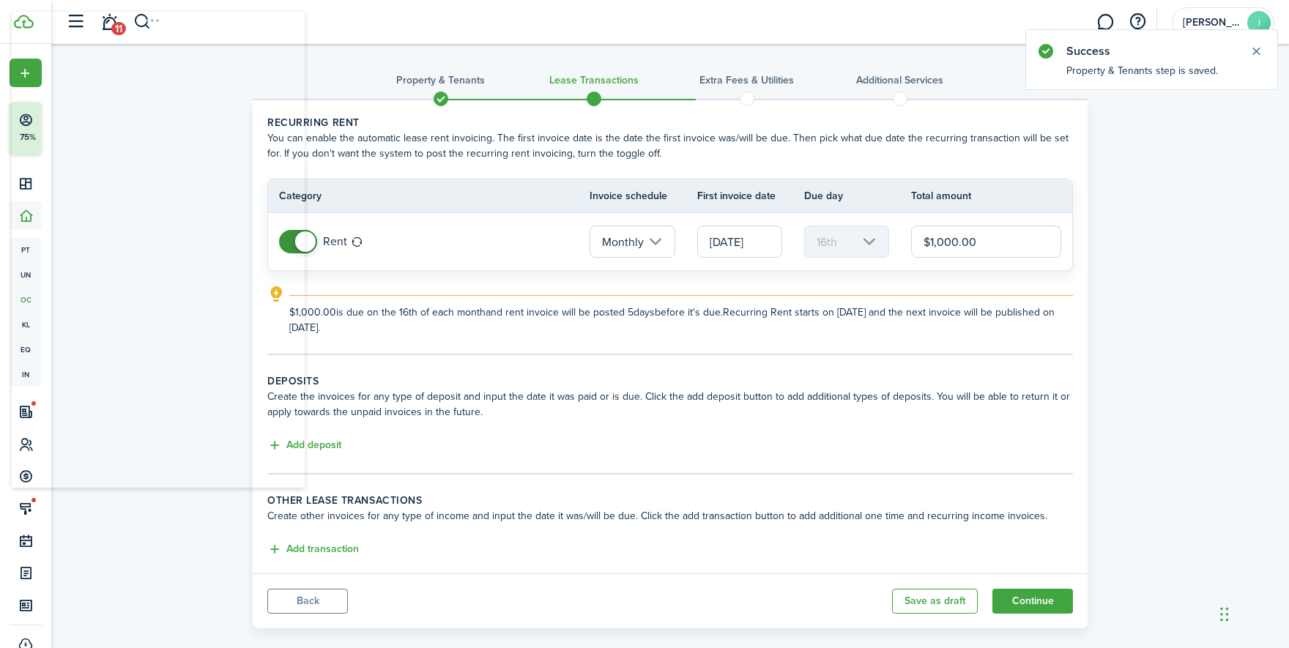
scroll to position [21, 0]
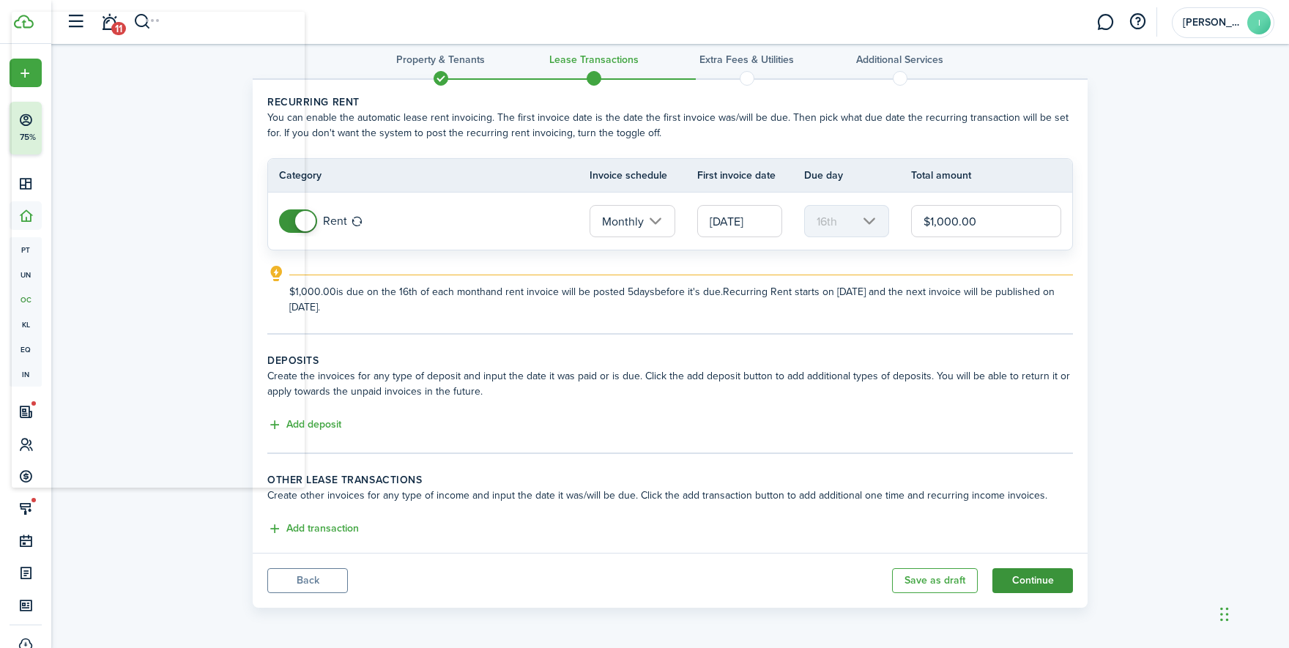
click at [1035, 578] on button "Continue" at bounding box center [1033, 581] width 81 height 25
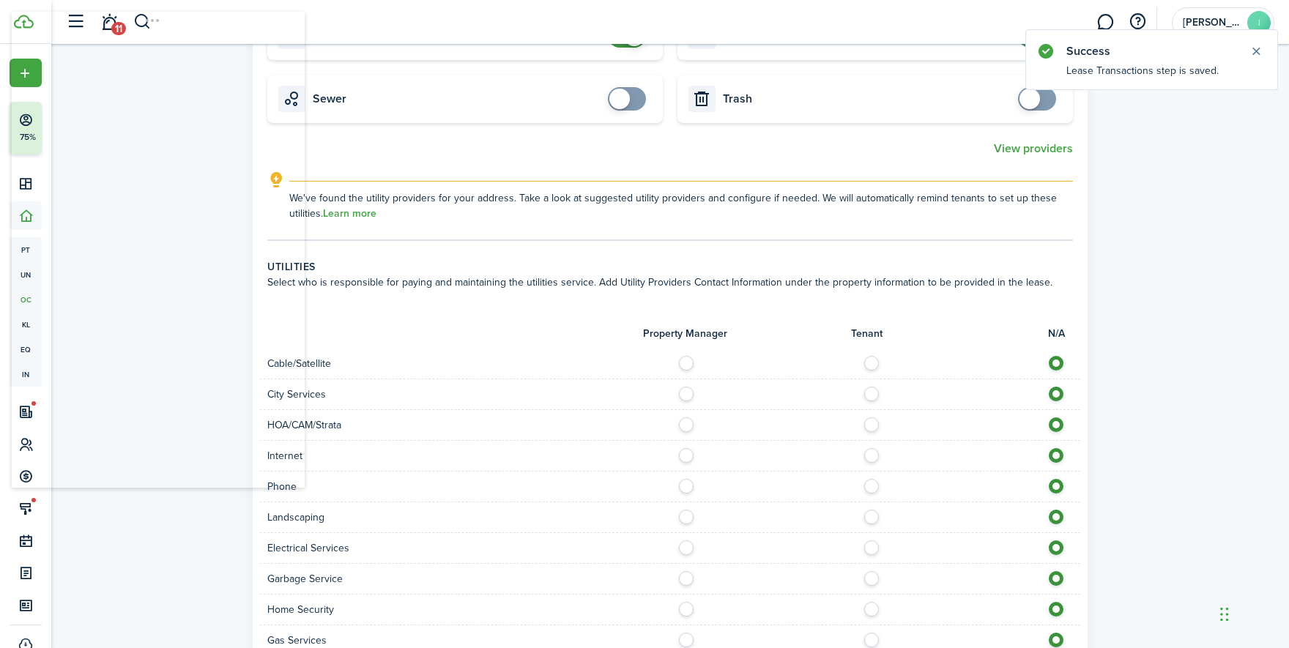
scroll to position [904, 0]
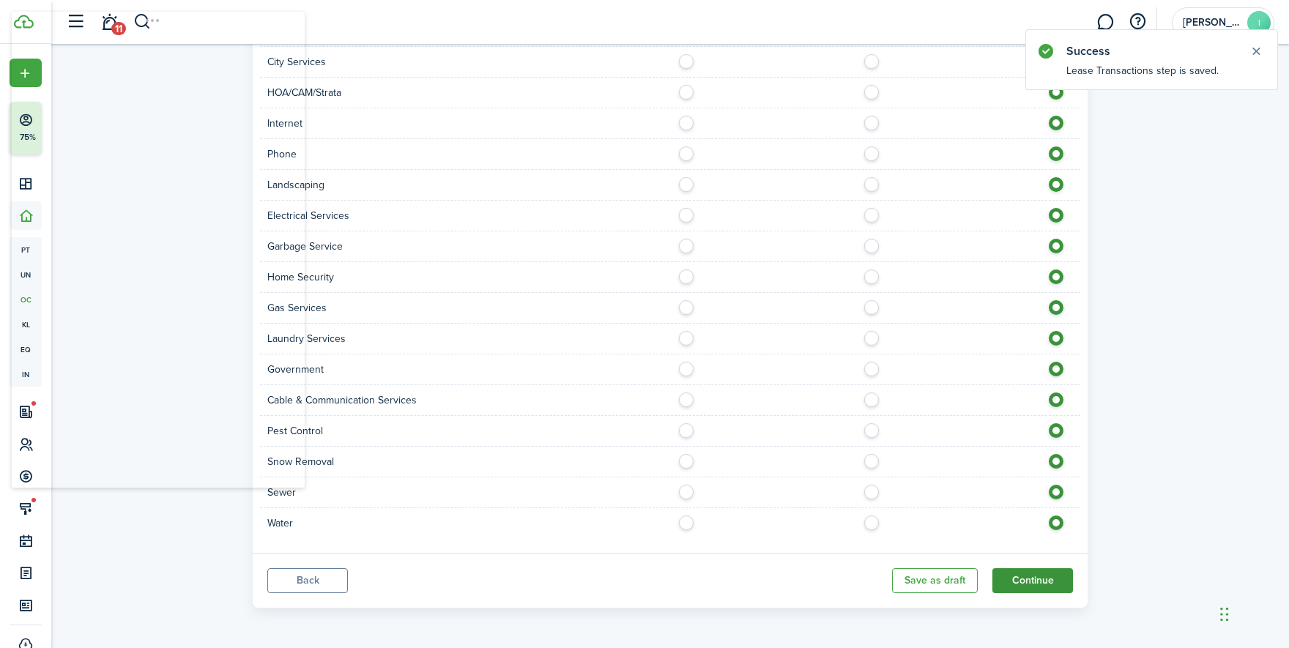
click at [1021, 578] on button "Continue" at bounding box center [1033, 581] width 81 height 25
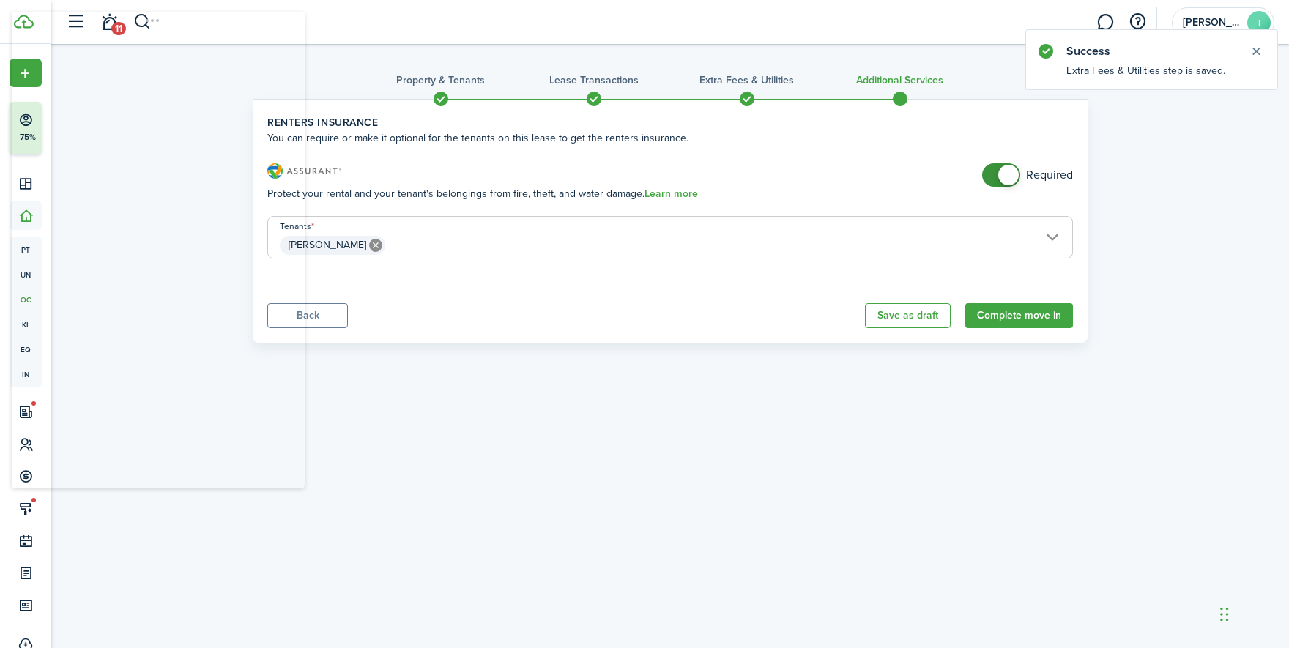
checkbox input "false"
click at [994, 180] on span at bounding box center [1001, 174] width 15 height 23
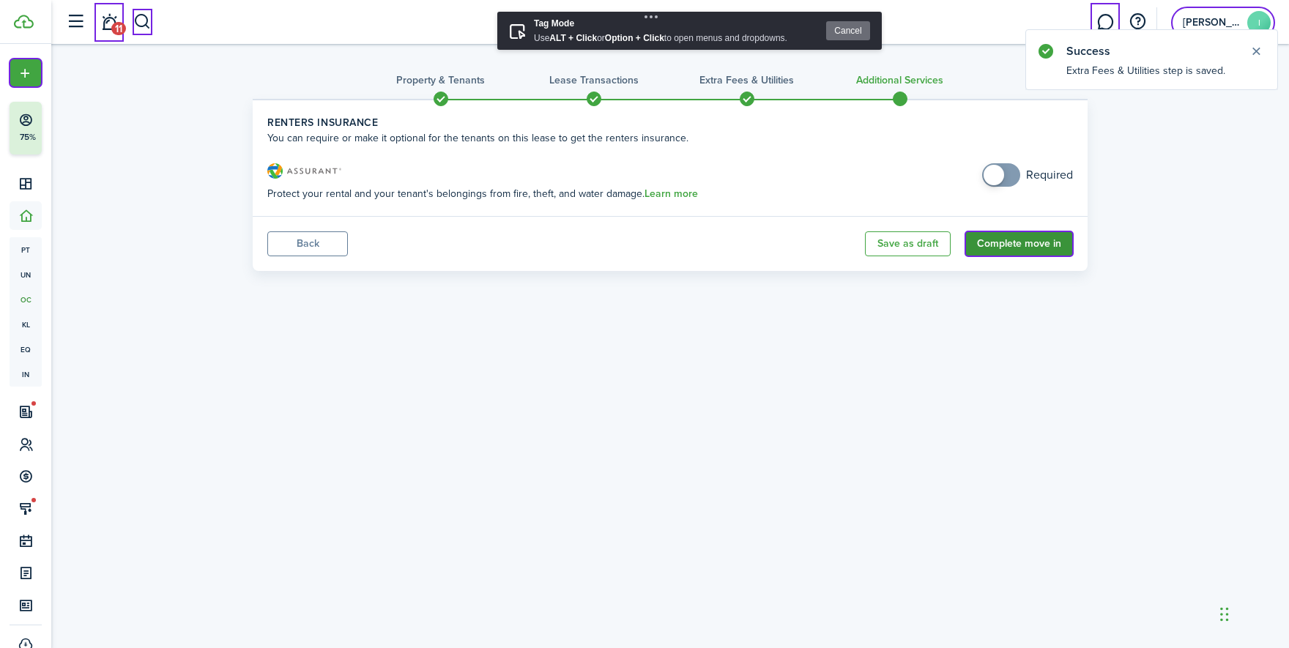
click at [1012, 253] on button "Complete move in" at bounding box center [1020, 244] width 108 height 25
